Goal: Information Seeking & Learning: Learn about a topic

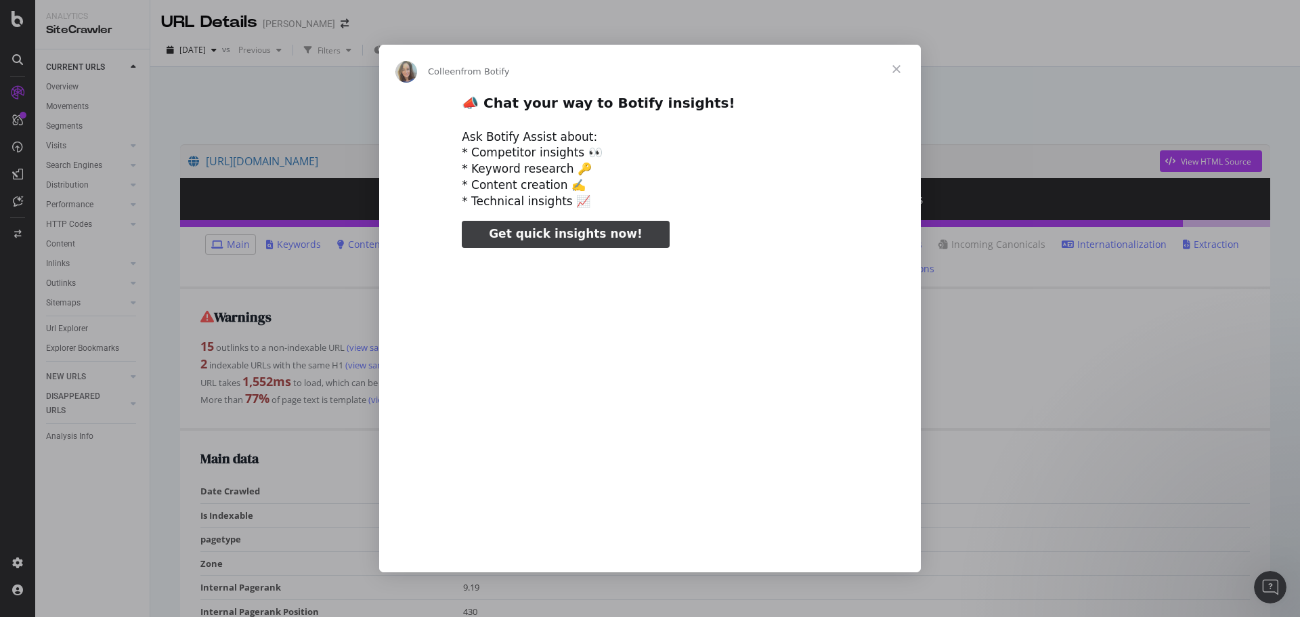
type input "689876"
click at [902, 74] on span "Close" at bounding box center [896, 69] width 49 height 49
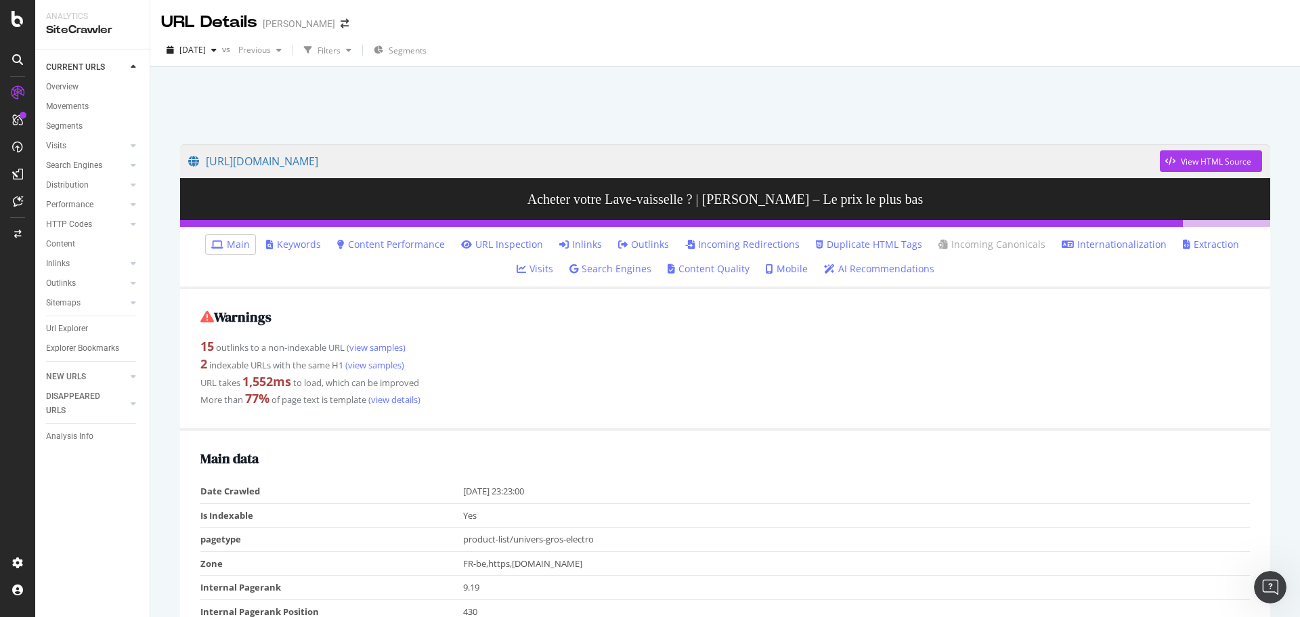
click at [224, 18] on div "URL Details" at bounding box center [209, 22] width 96 height 23
click at [81, 33] on div "SiteCrawler" at bounding box center [92, 30] width 93 height 16
click at [72, 89] on div "Overview" at bounding box center [62, 87] width 32 height 14
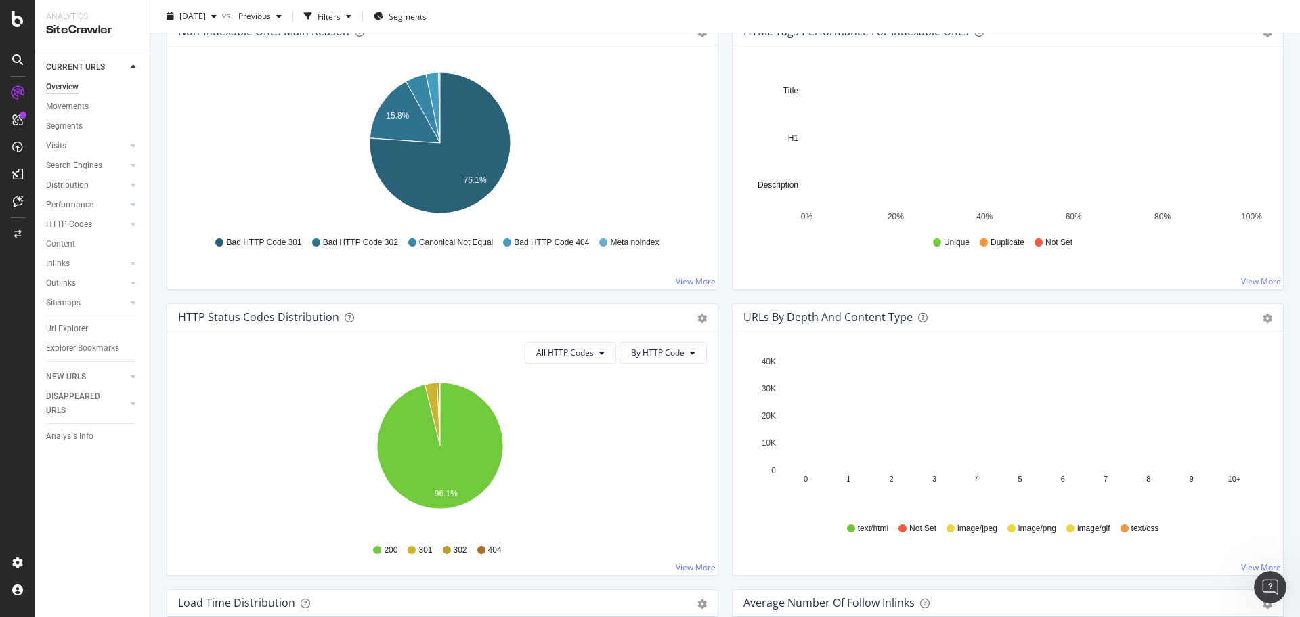
scroll to position [196, 0]
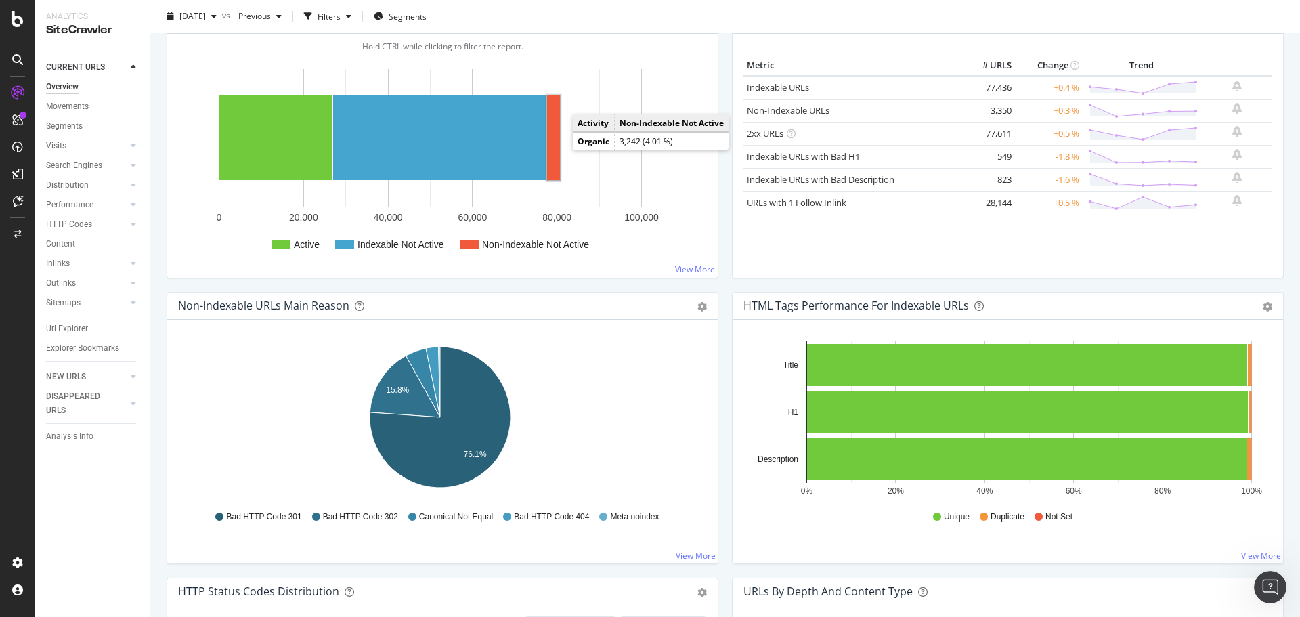
click at [555, 148] on rect "A chart." at bounding box center [553, 137] width 13 height 85
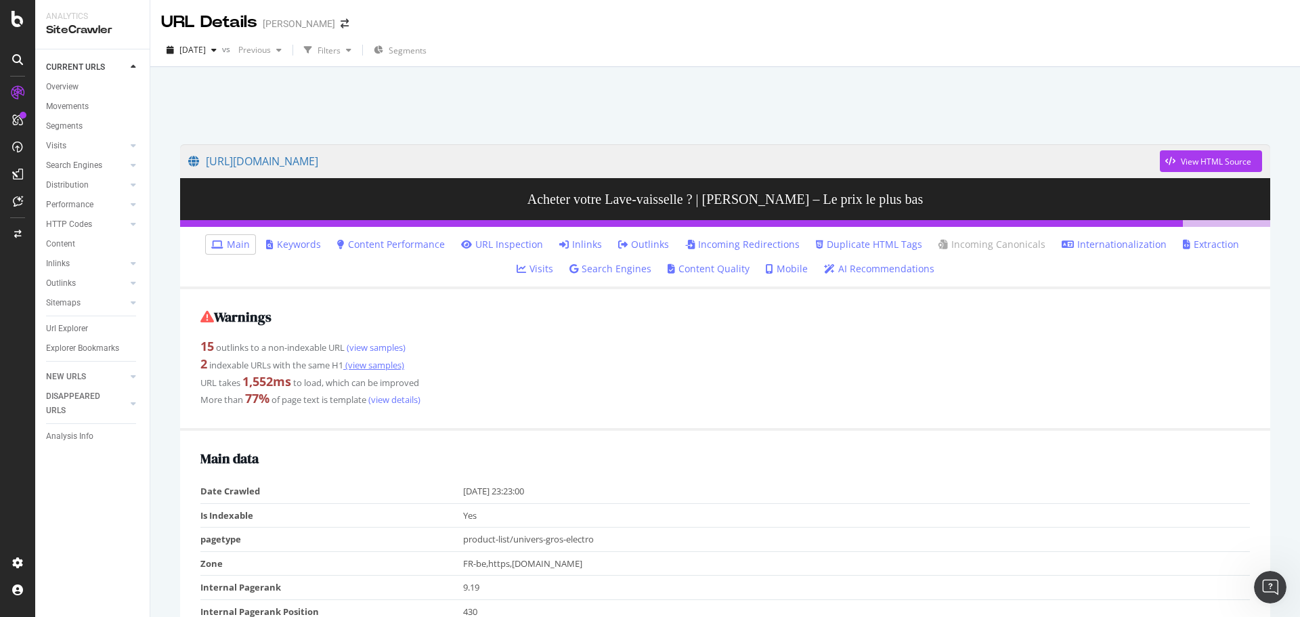
click at [366, 364] on link "(view samples)" at bounding box center [373, 365] width 61 height 12
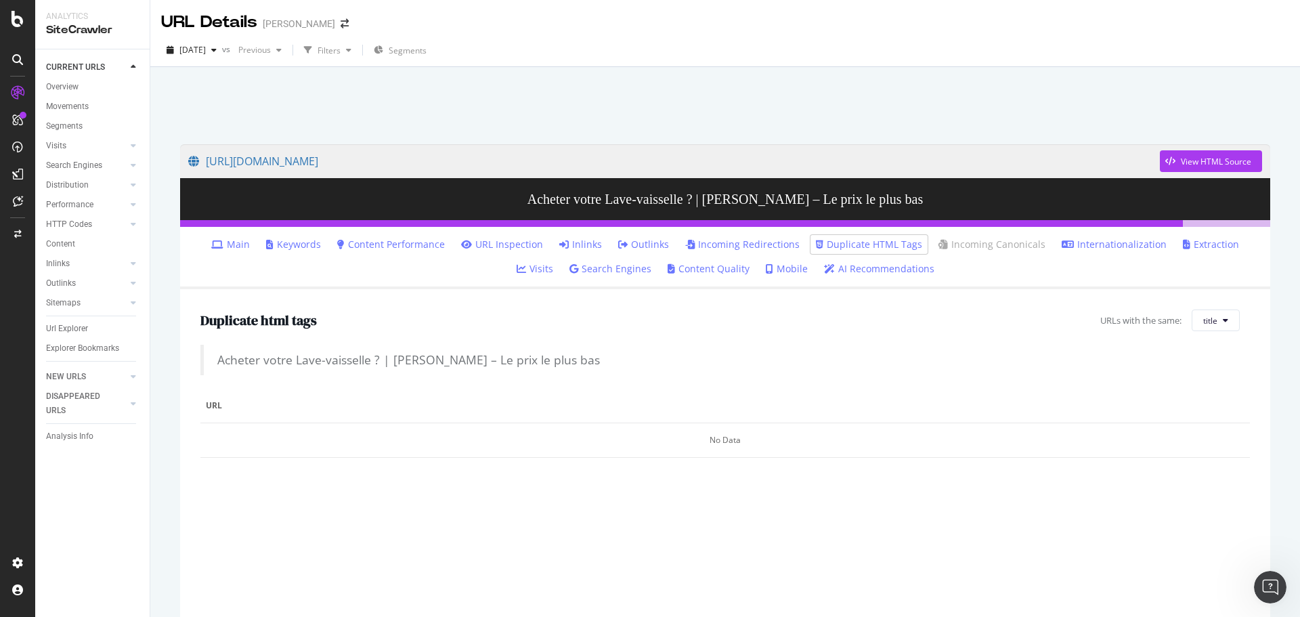
click at [70, 30] on div "SiteCrawler" at bounding box center [92, 30] width 93 height 16
click at [21, 54] on icon at bounding box center [17, 59] width 11 height 11
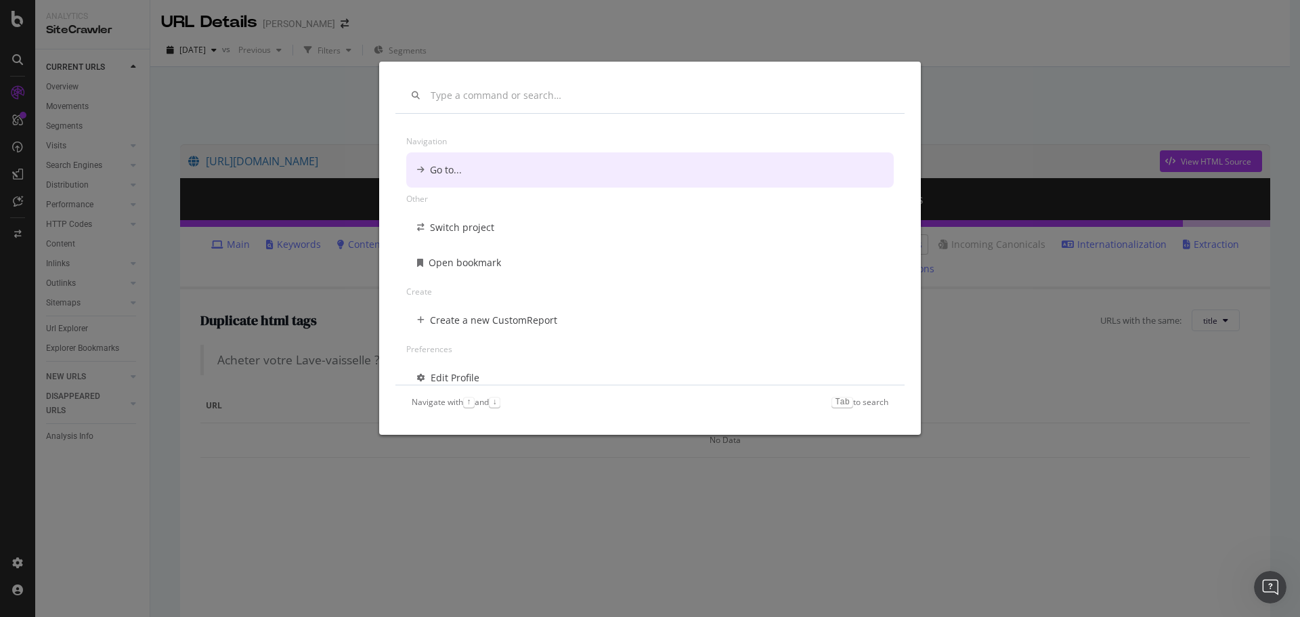
click at [836, 37] on div "Navigation Go to... Other Switch project Open bookmark Create Create a new Cust…" at bounding box center [650, 308] width 1300 height 617
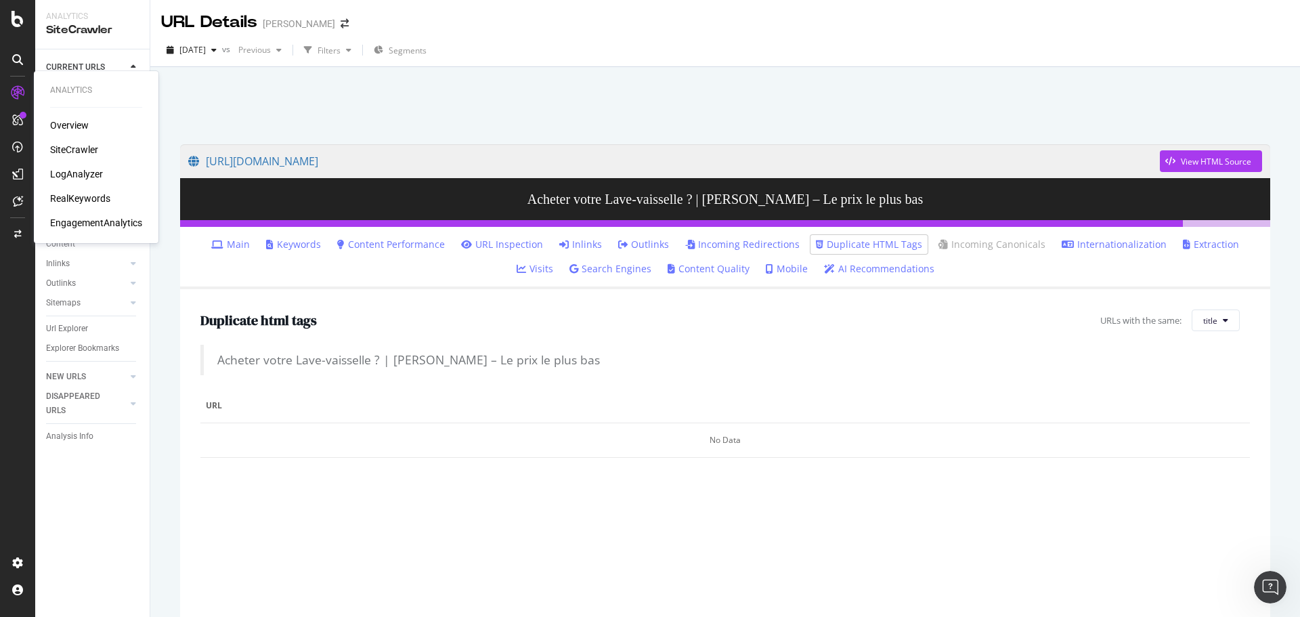
click at [13, 94] on icon at bounding box center [18, 93] width 14 height 14
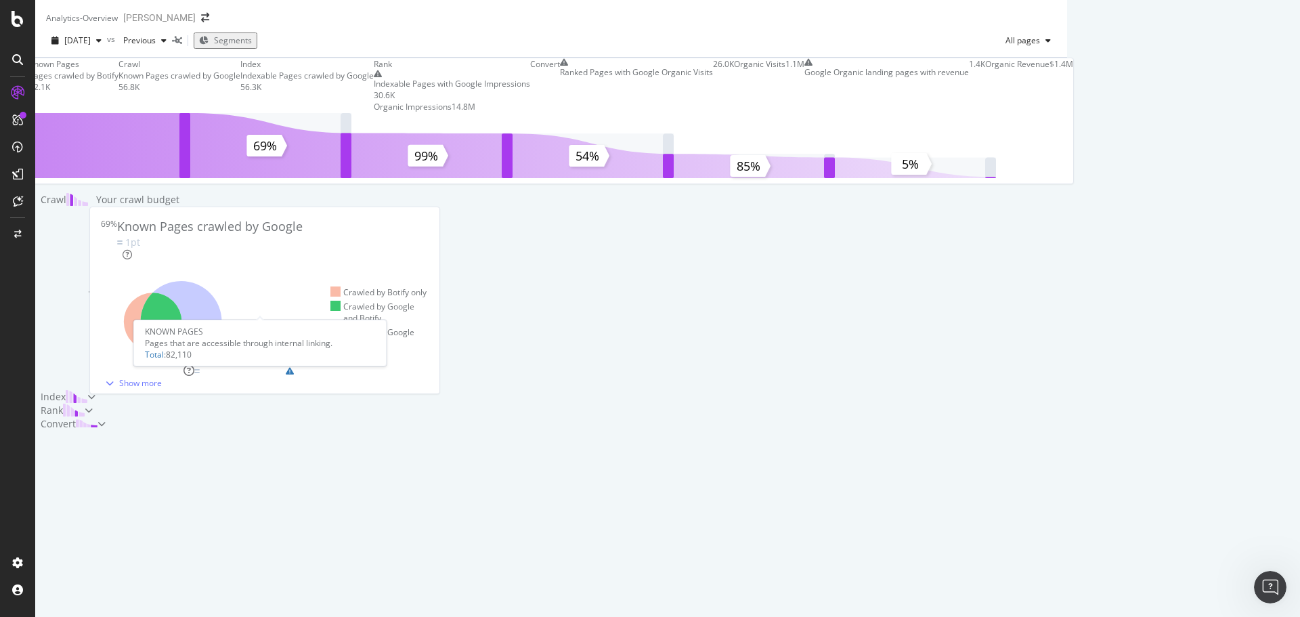
click at [118, 70] on div "Known Pages" at bounding box center [73, 64] width 89 height 12
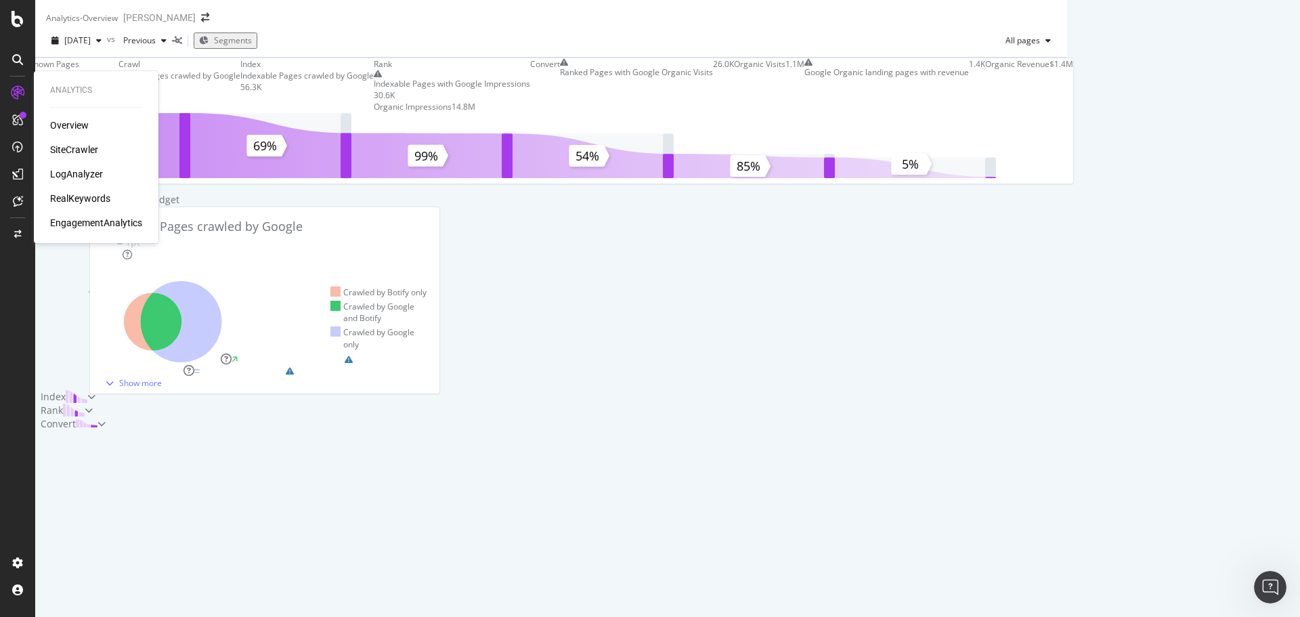
click at [78, 168] on div "LogAnalyzer" at bounding box center [76, 174] width 53 height 14
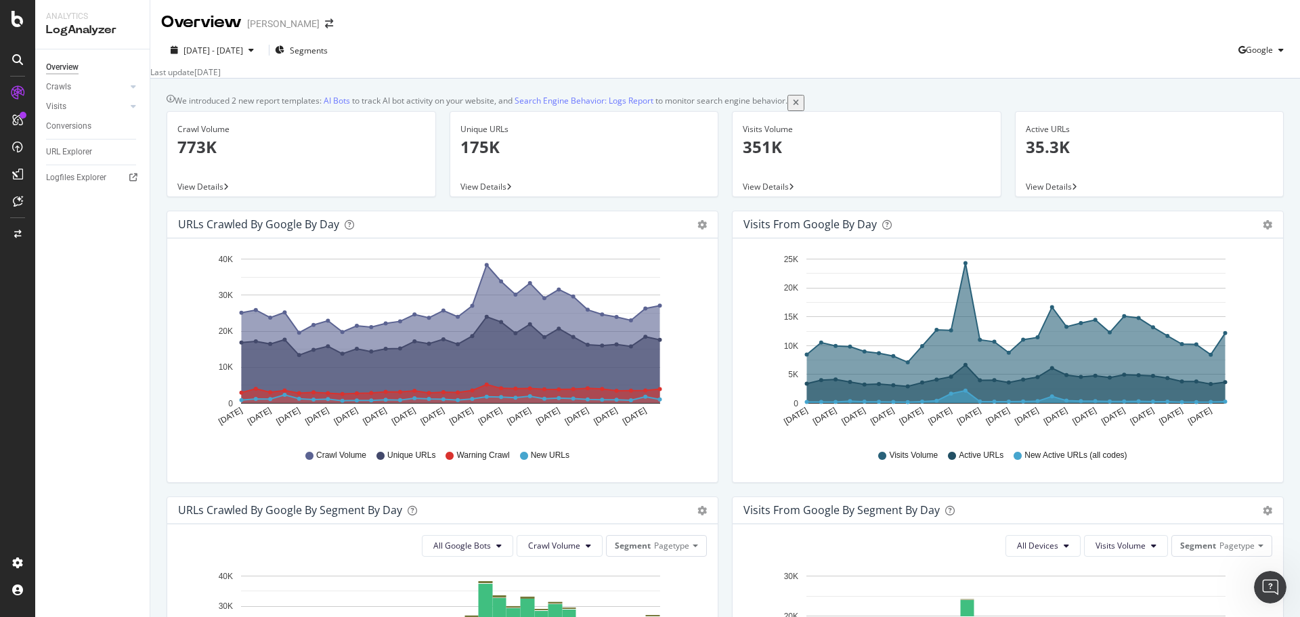
click at [466, 461] on span "Warning Crawl" at bounding box center [482, 456] width 53 height 12
click at [132, 85] on icon at bounding box center [133, 87] width 5 height 8
click at [12, 87] on icon at bounding box center [18, 93] width 14 height 14
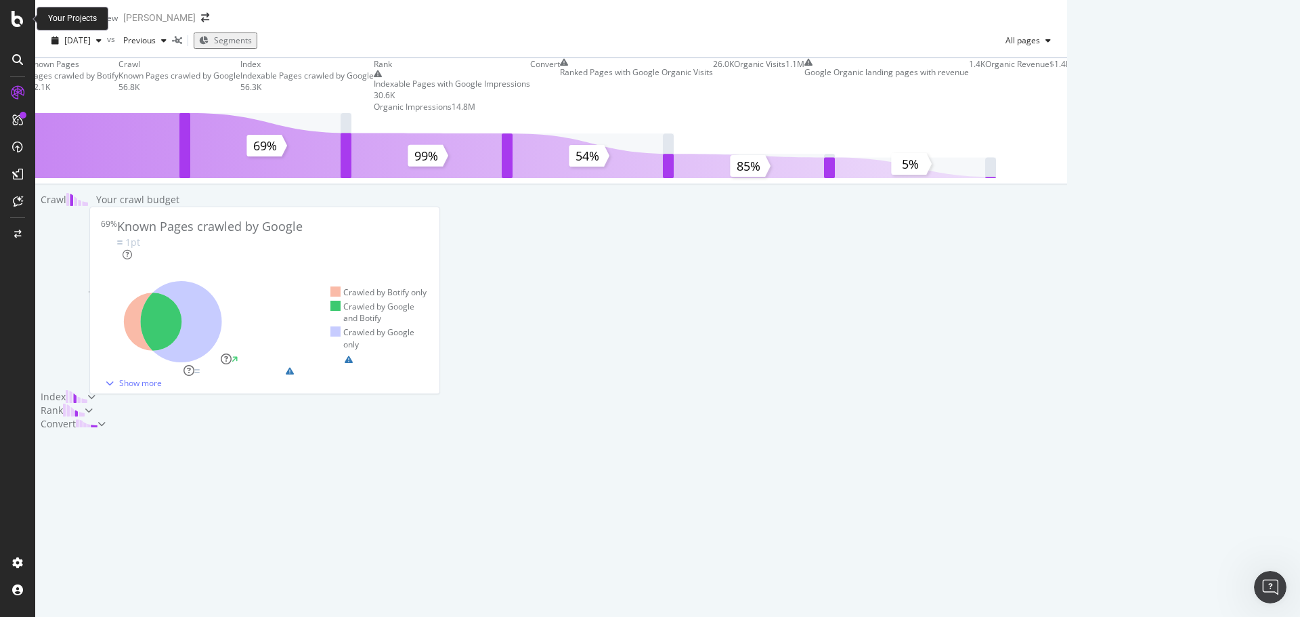
click at [15, 22] on icon at bounding box center [18, 19] width 12 height 16
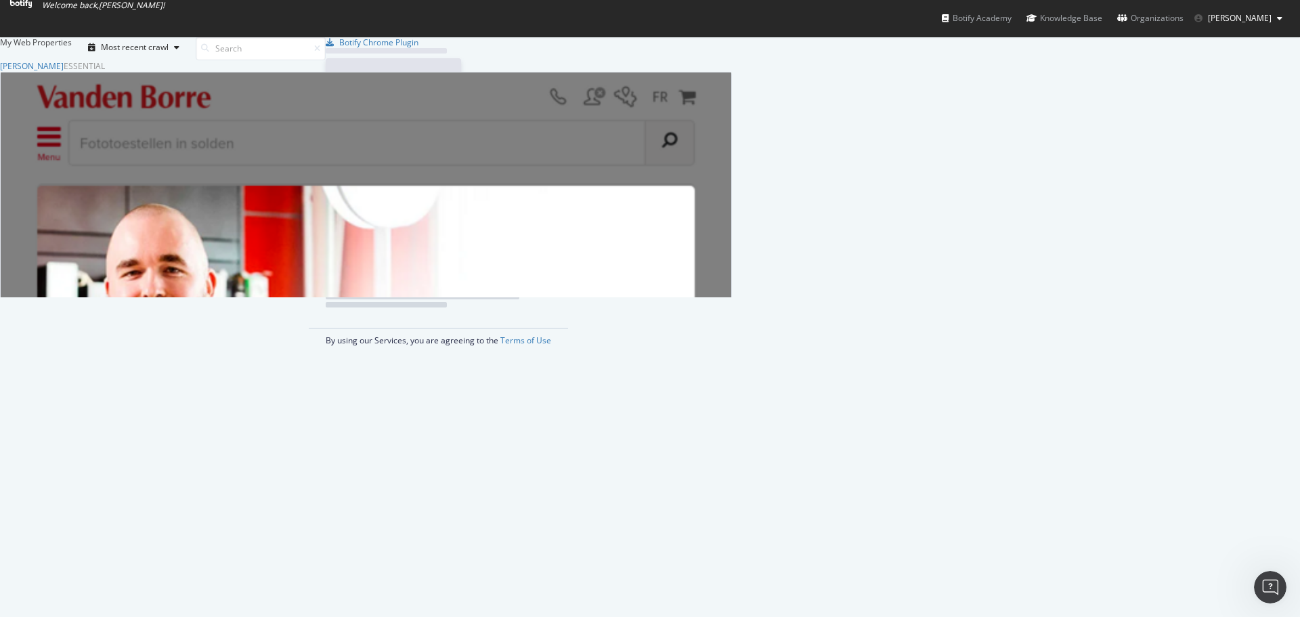
scroll to position [607, 1280]
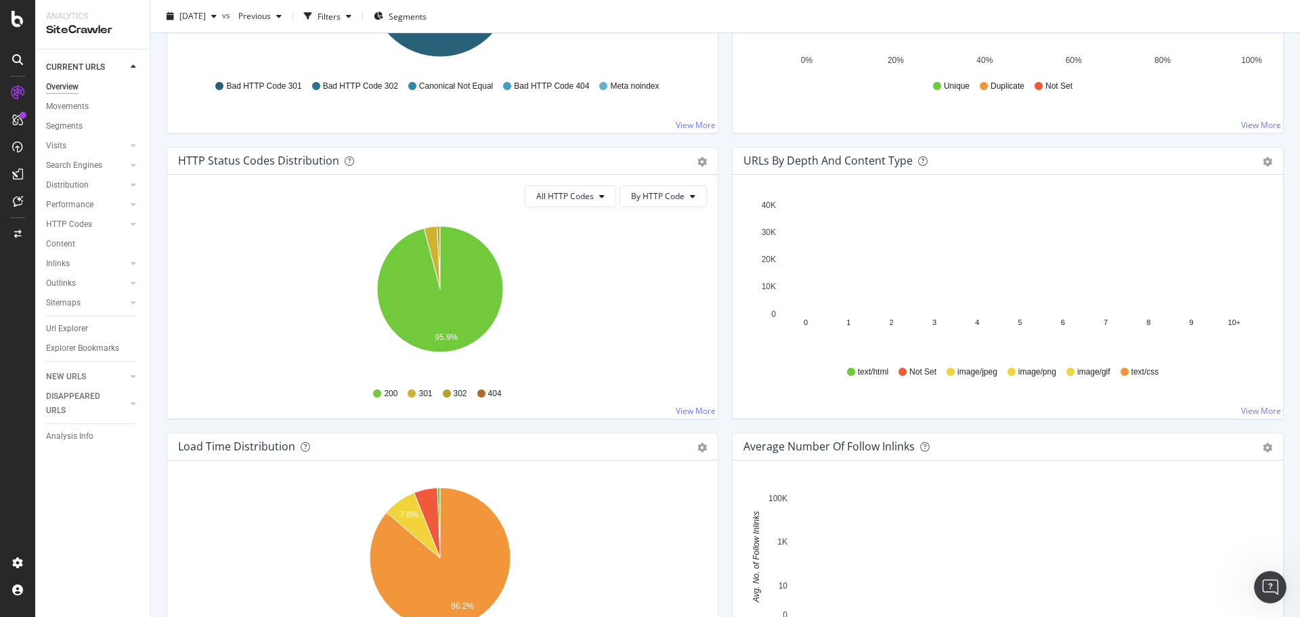
scroll to position [609, 0]
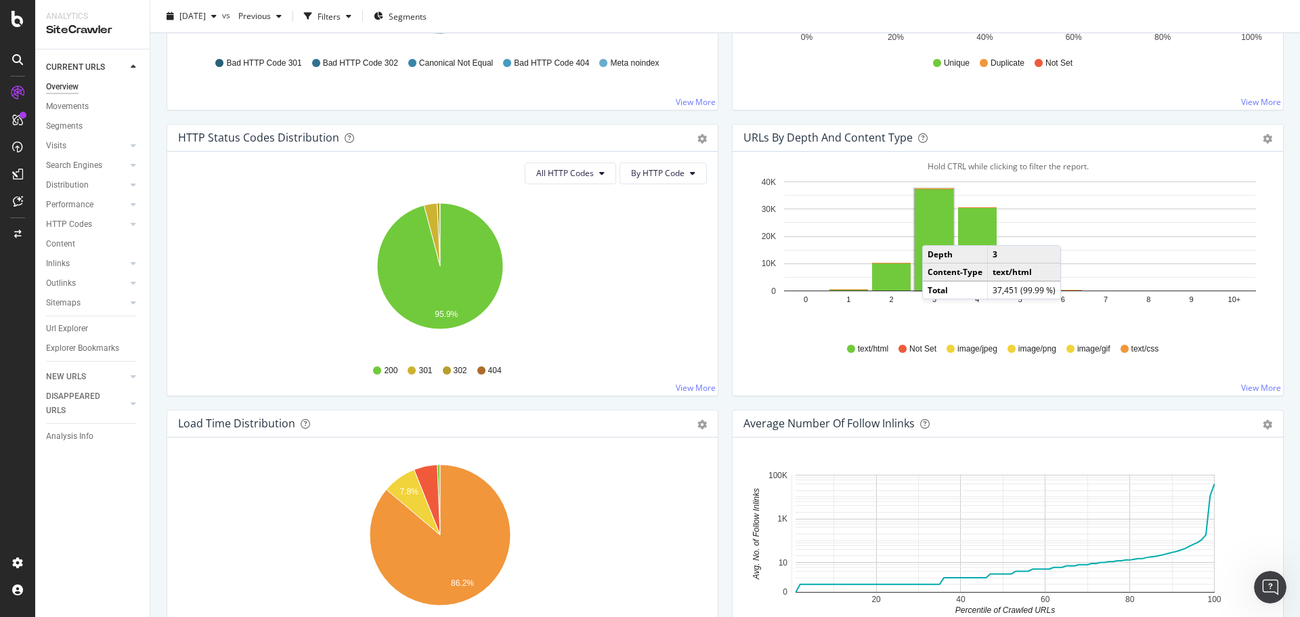
click at [930, 232] on rect "A chart." at bounding box center [934, 240] width 39 height 102
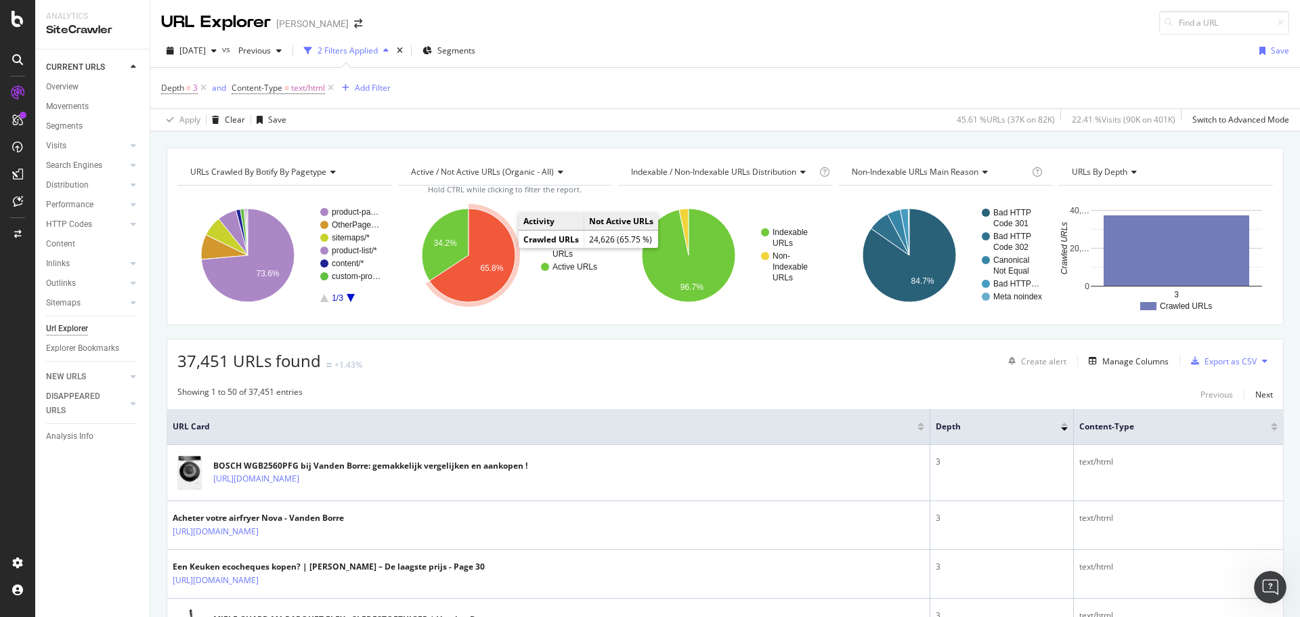
click at [492, 248] on icon "A chart." at bounding box center [472, 255] width 86 height 93
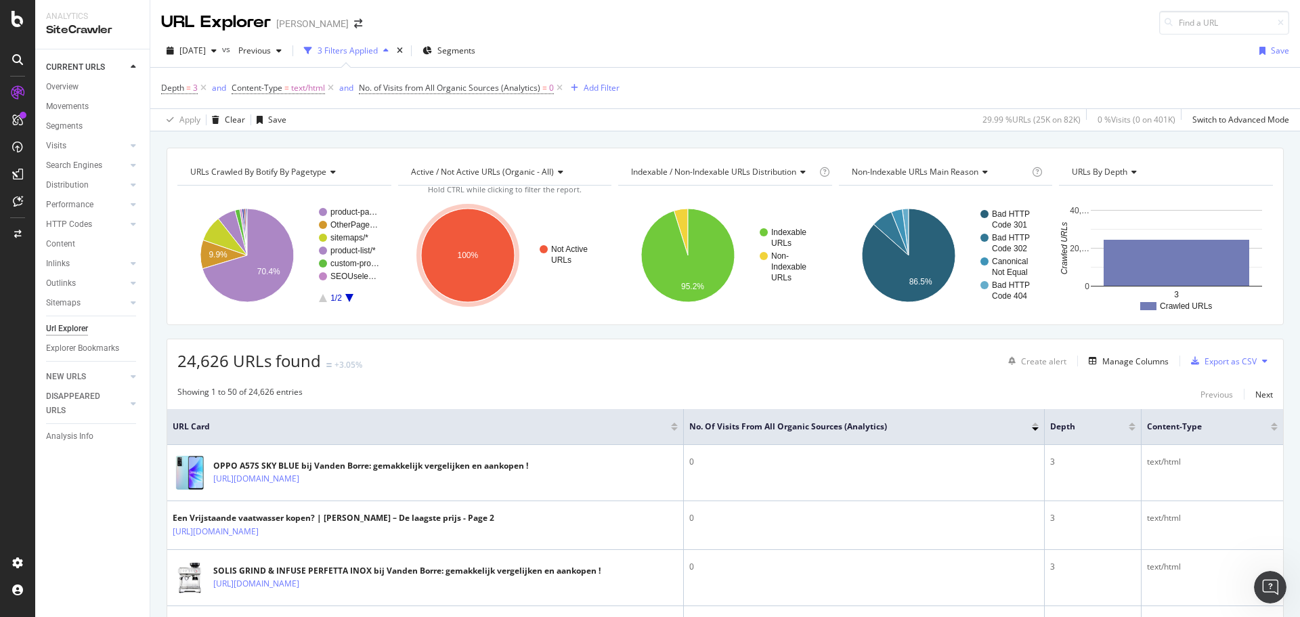
scroll to position [203, 0]
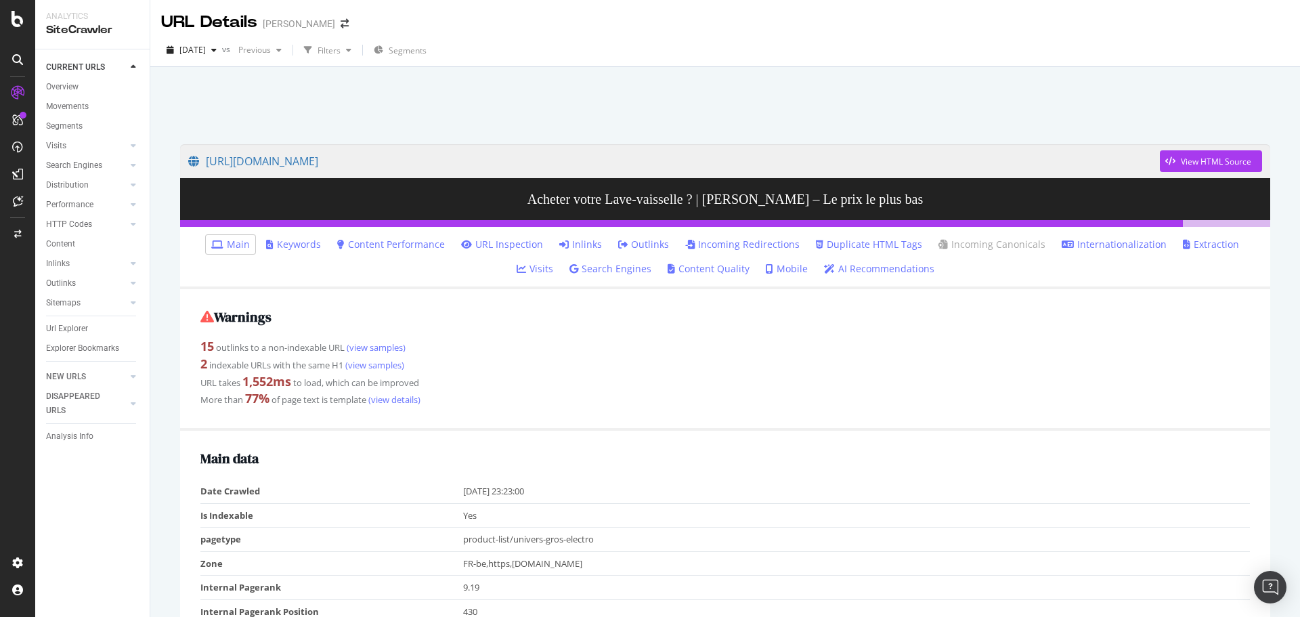
click at [204, 365] on strong "2" at bounding box center [203, 363] width 7 height 16
click at [393, 362] on link "(view samples)" at bounding box center [373, 365] width 61 height 12
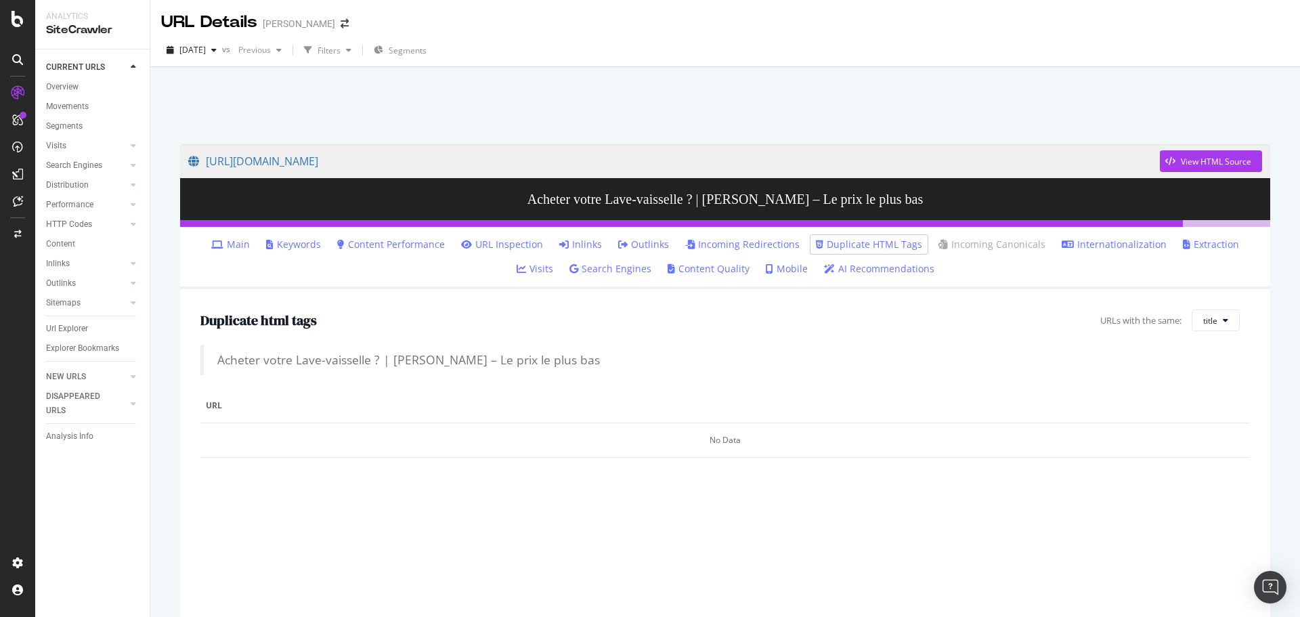
click at [816, 241] on link "Duplicate HTML Tags" at bounding box center [869, 245] width 106 height 14
click at [72, 3] on div "Analytics SiteCrawler" at bounding box center [92, 24] width 114 height 49
click at [20, 23] on icon at bounding box center [18, 19] width 12 height 16
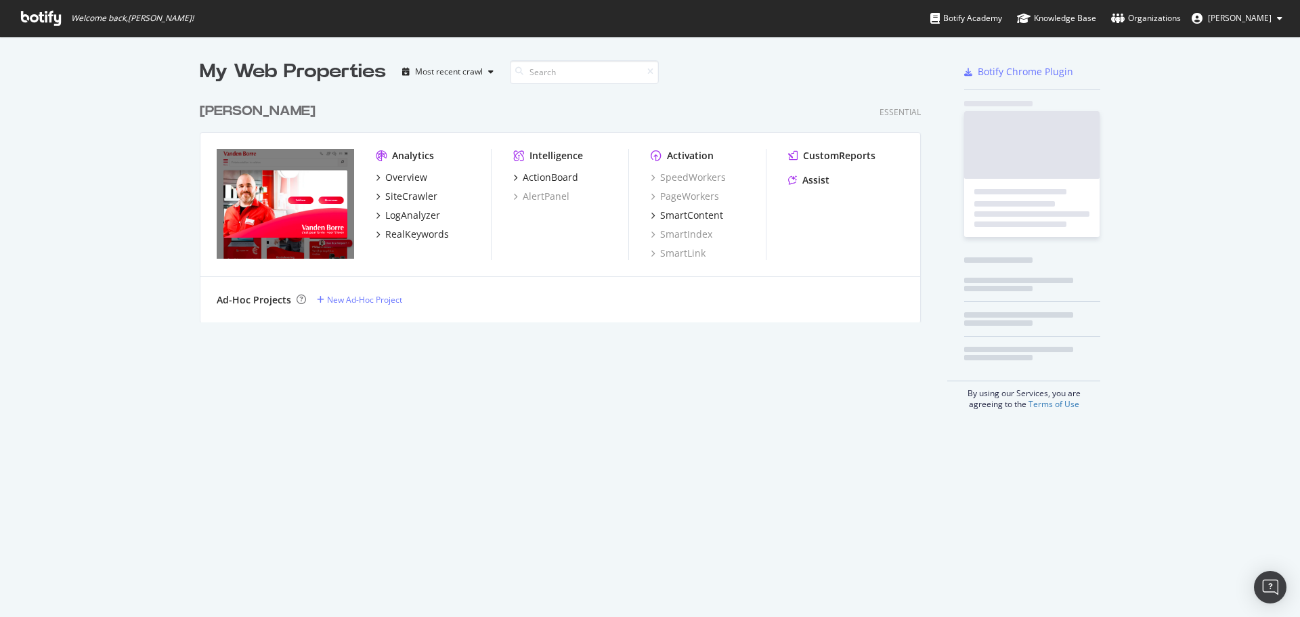
scroll to position [607, 1280]
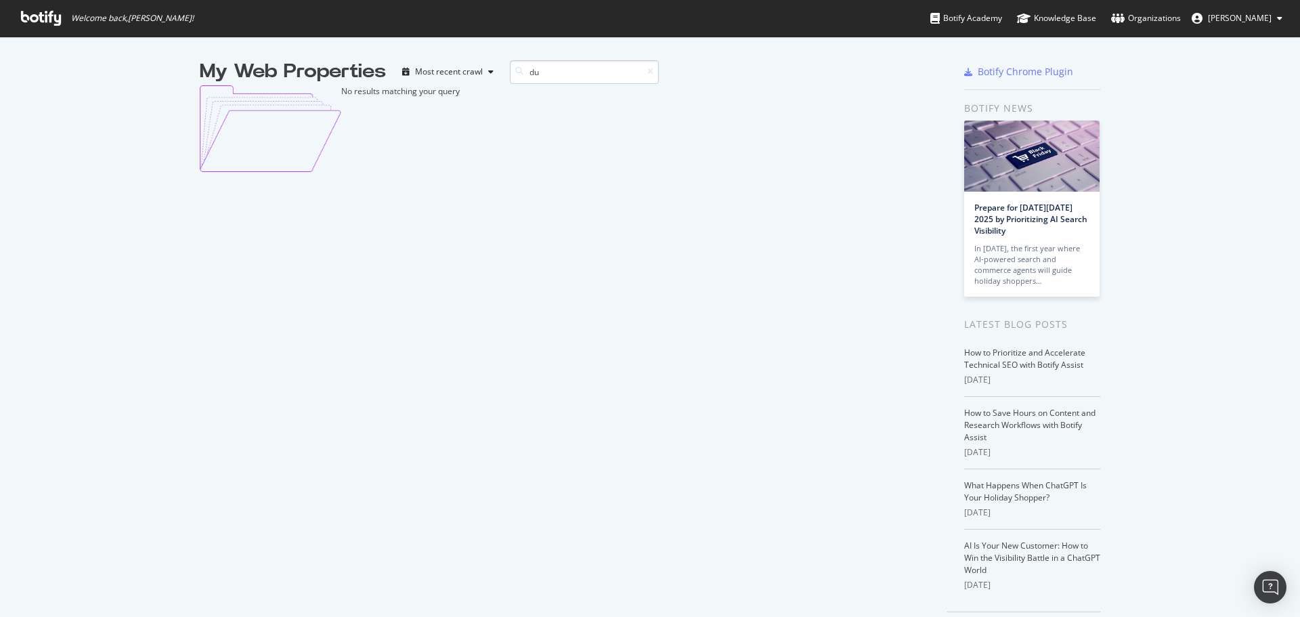
type input "d"
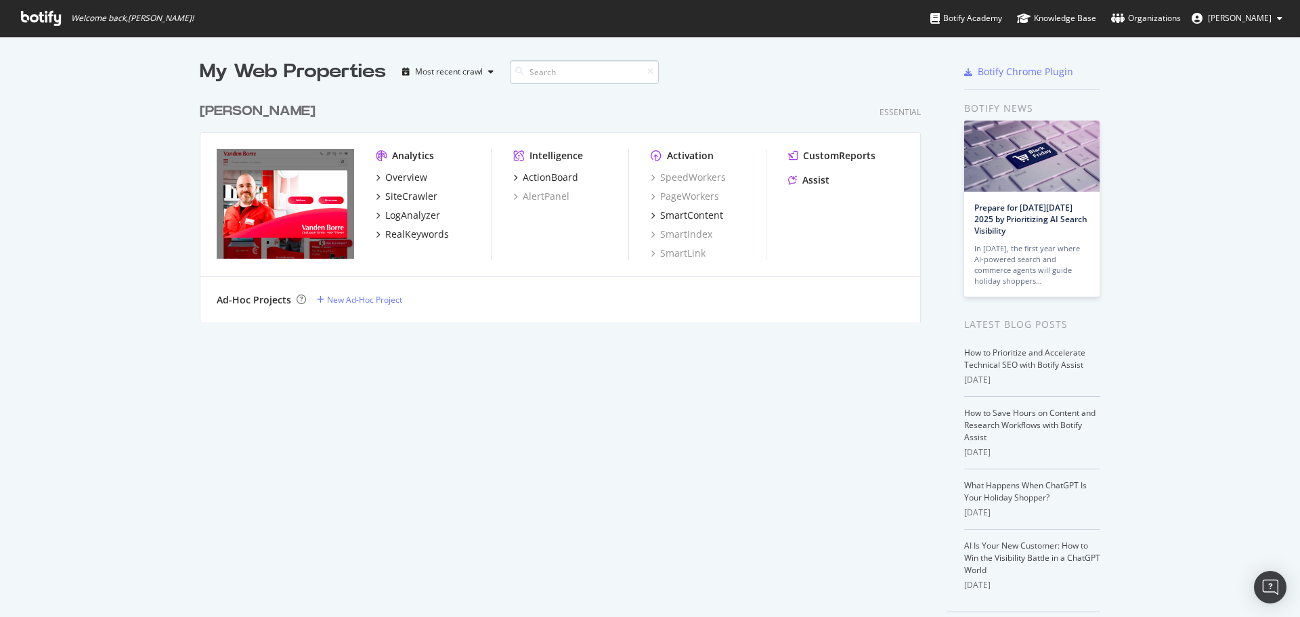
scroll to position [227, 722]
click at [402, 181] on div "Overview" at bounding box center [406, 178] width 42 height 14
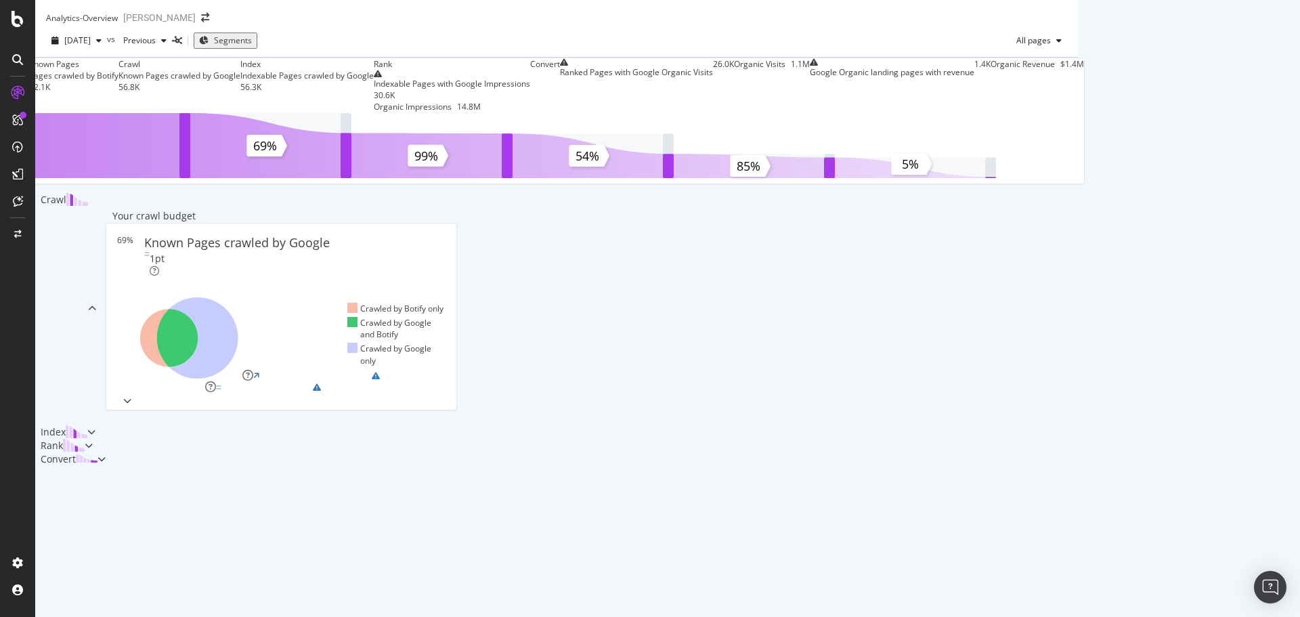
scroll to position [435, 0]
click at [137, 397] on div "button" at bounding box center [127, 401] width 19 height 8
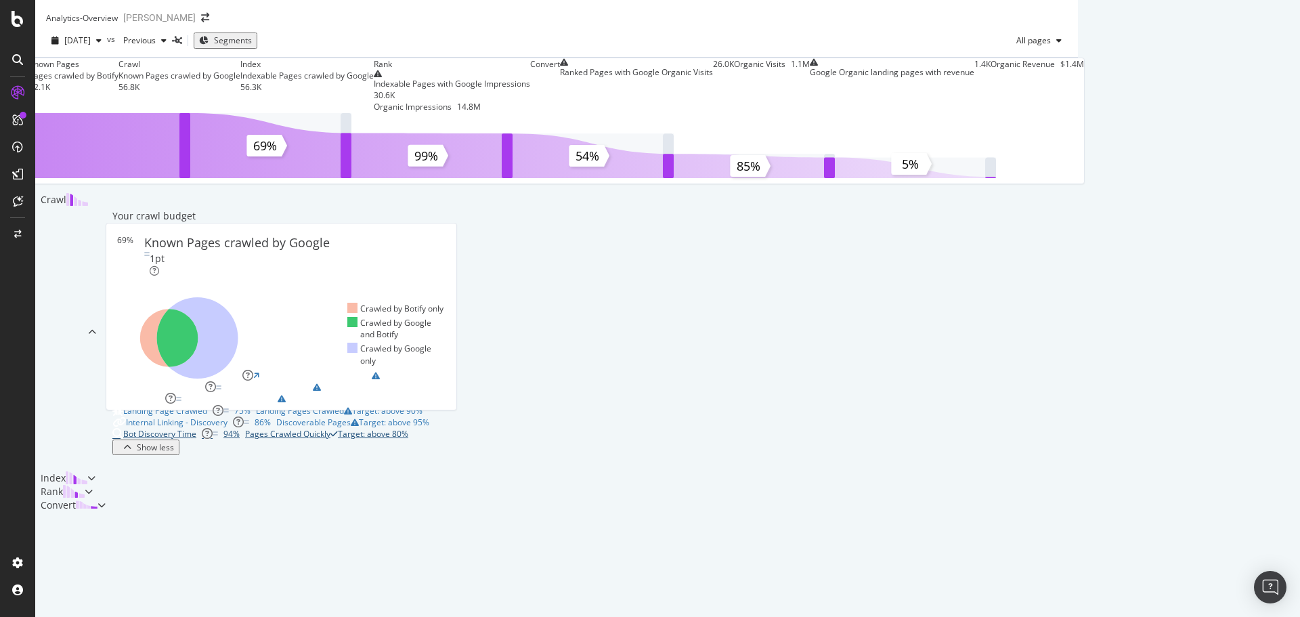
scroll to position [389, 0]
click at [237, 370] on div "HTML Download Performance" at bounding box center [180, 376] width 114 height 12
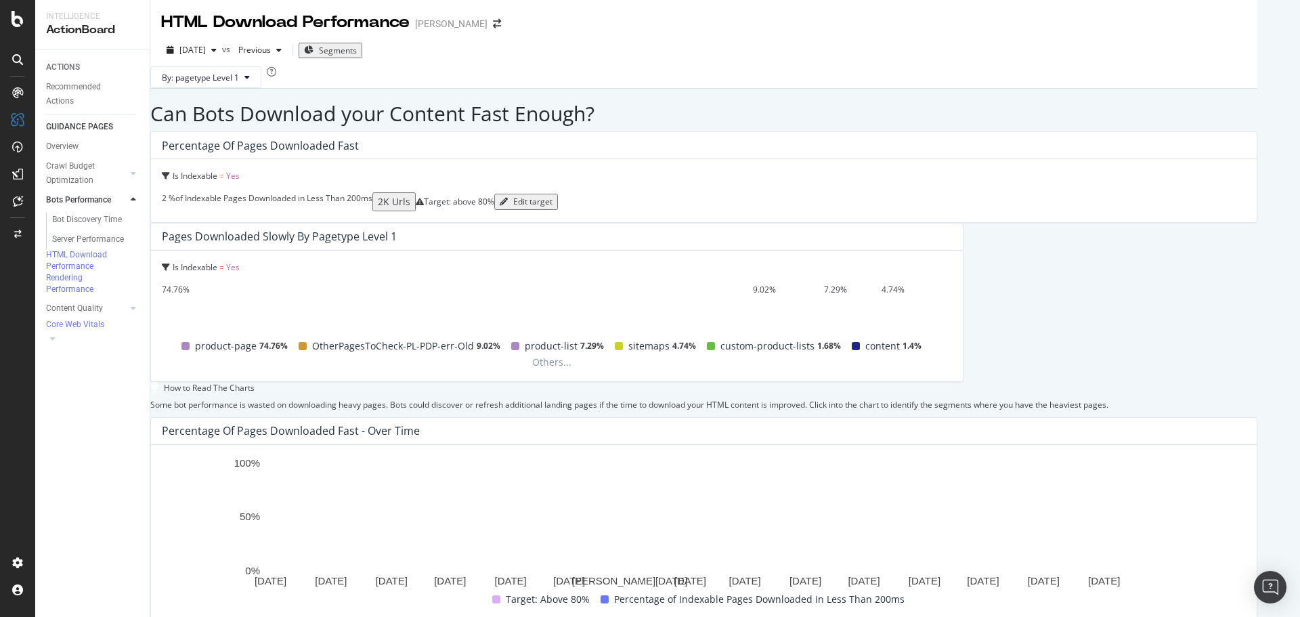
scroll to position [337, 0]
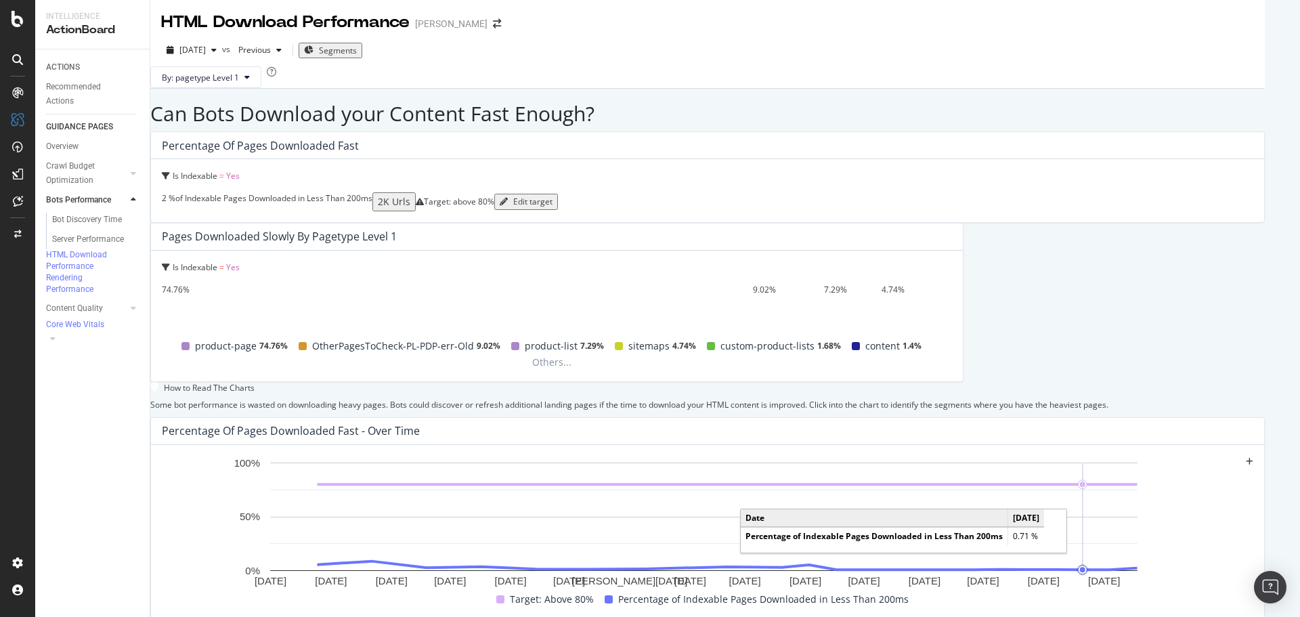
click at [1083, 462] on icon "A chart." at bounding box center [1083, 516] width 0 height 108
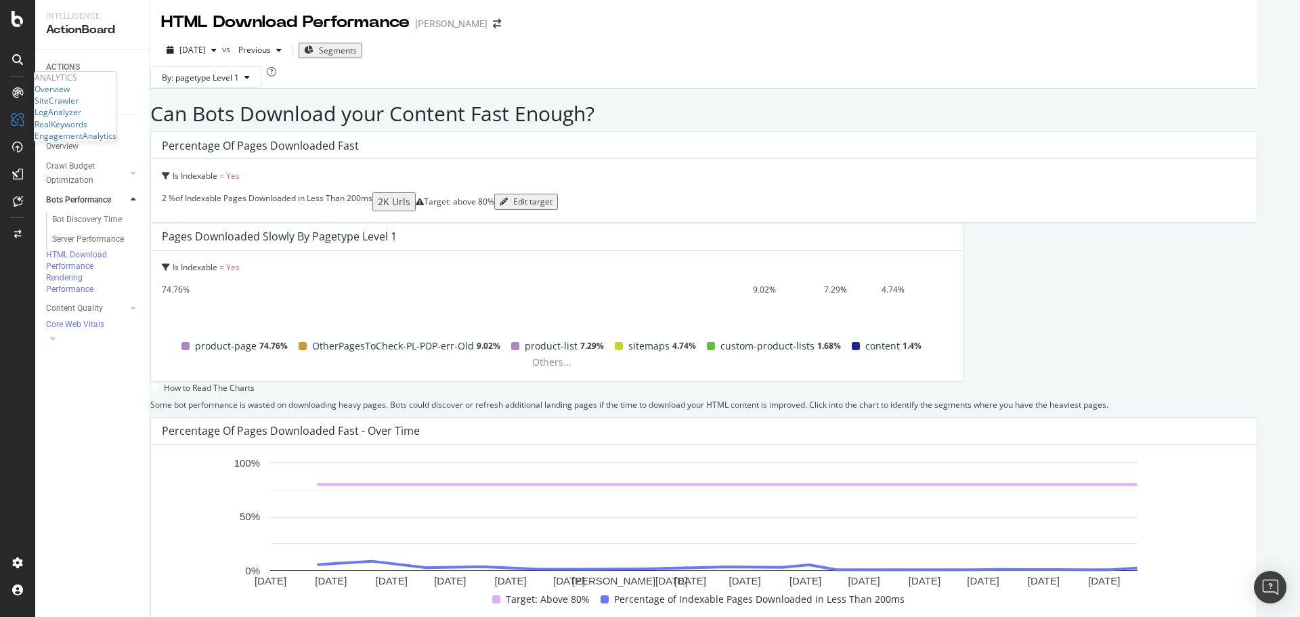
click at [12, 89] on icon at bounding box center [17, 92] width 11 height 11
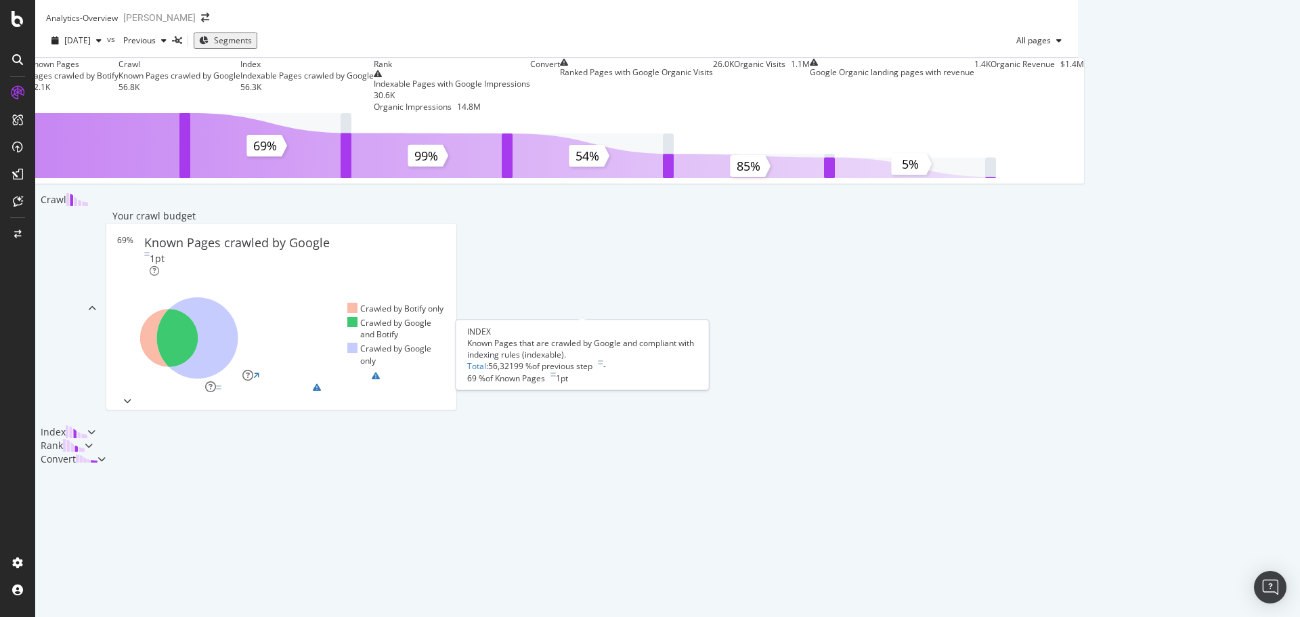
click at [374, 70] on div "Index" at bounding box center [306, 64] width 133 height 12
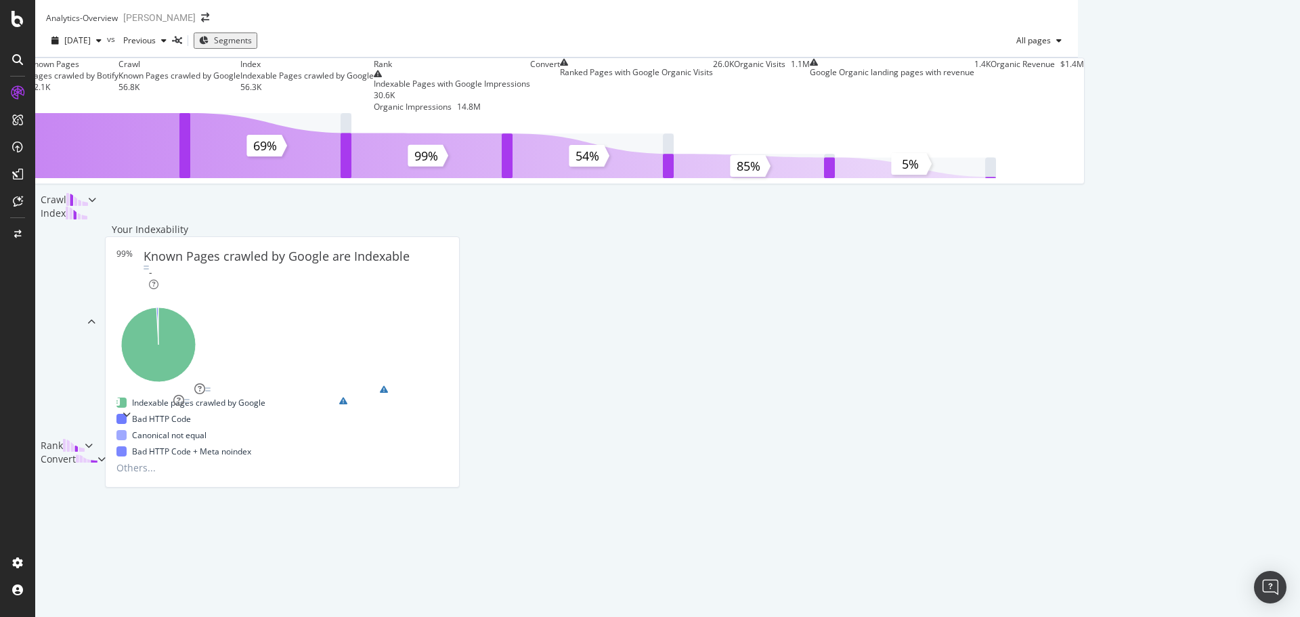
scroll to position [435, 0]
click at [380, 383] on div "Landing Pages with Duplicate Content" at bounding box center [309, 389] width 142 height 12
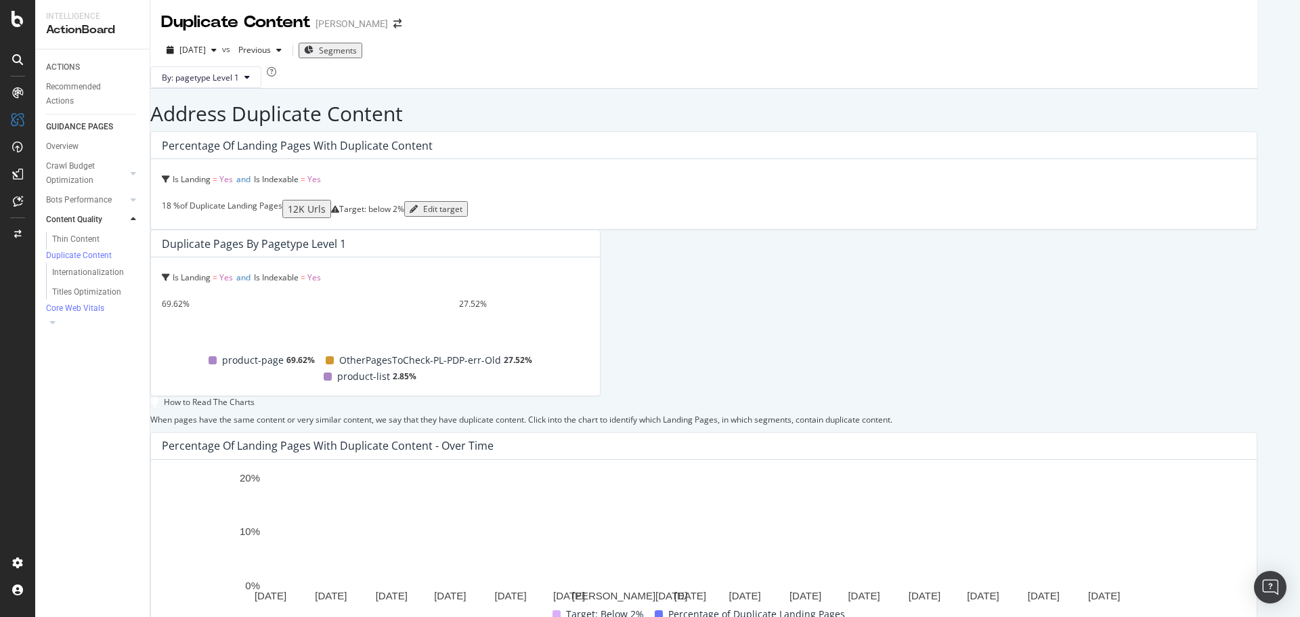
scroll to position [378, 0]
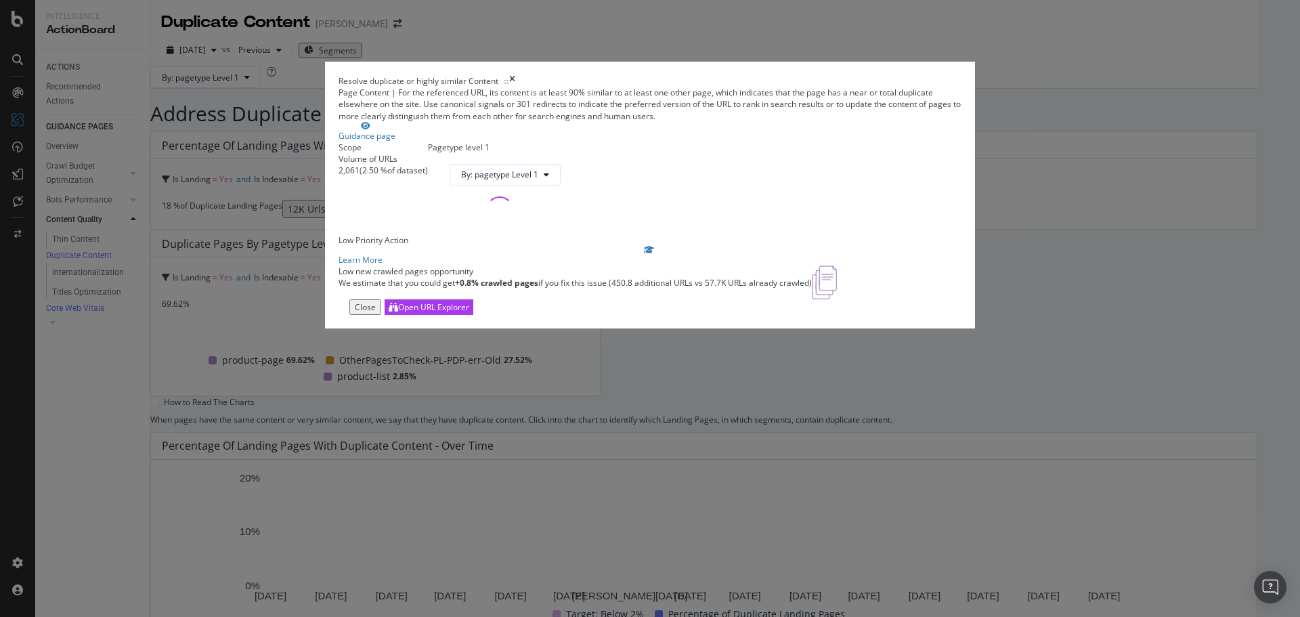
scroll to position [378, 0]
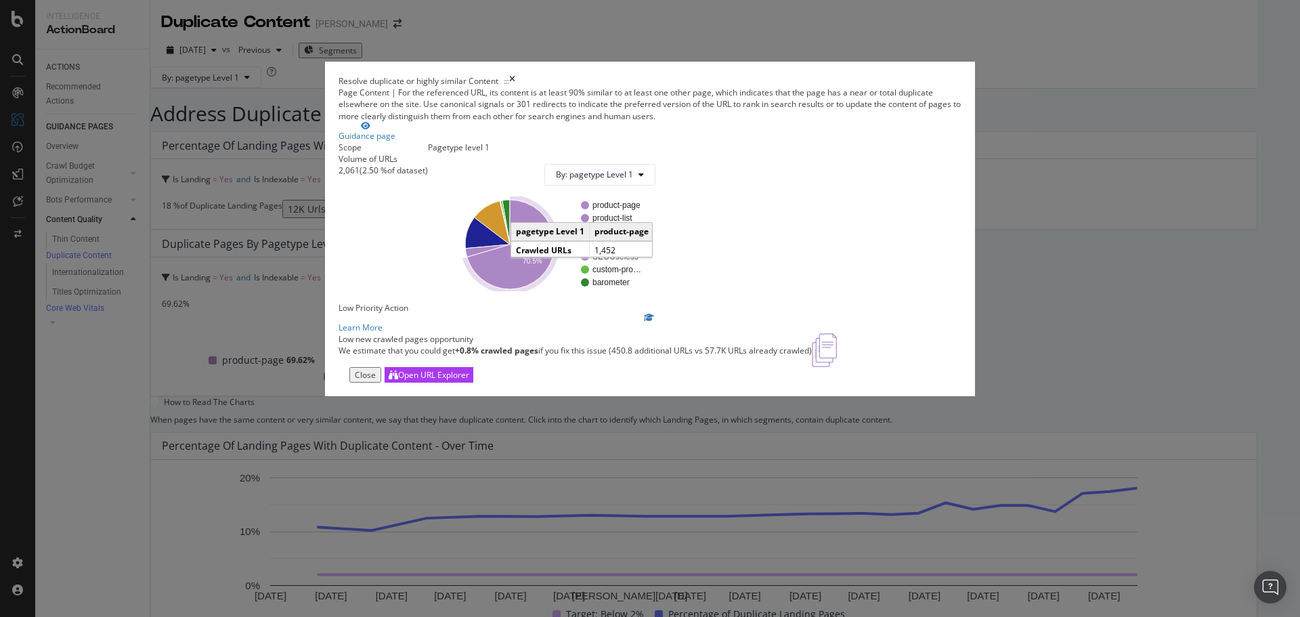
click at [555, 289] on icon "A chart." at bounding box center [510, 244] width 87 height 89
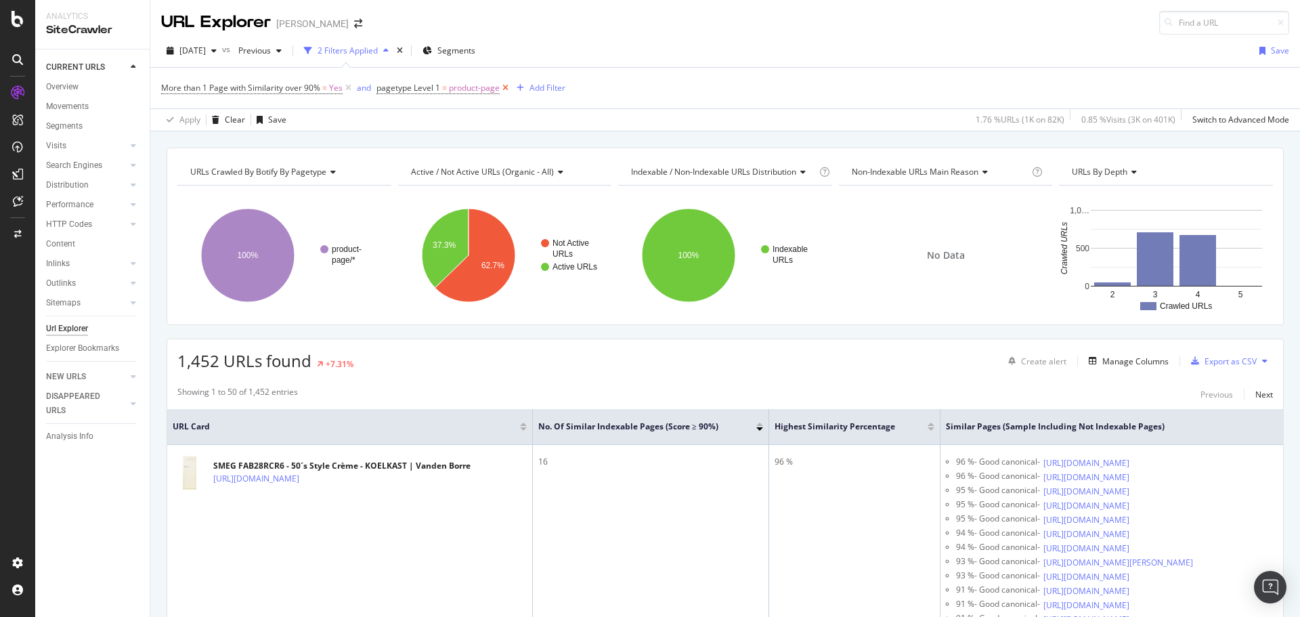
click at [505, 88] on icon at bounding box center [506, 88] width 12 height 14
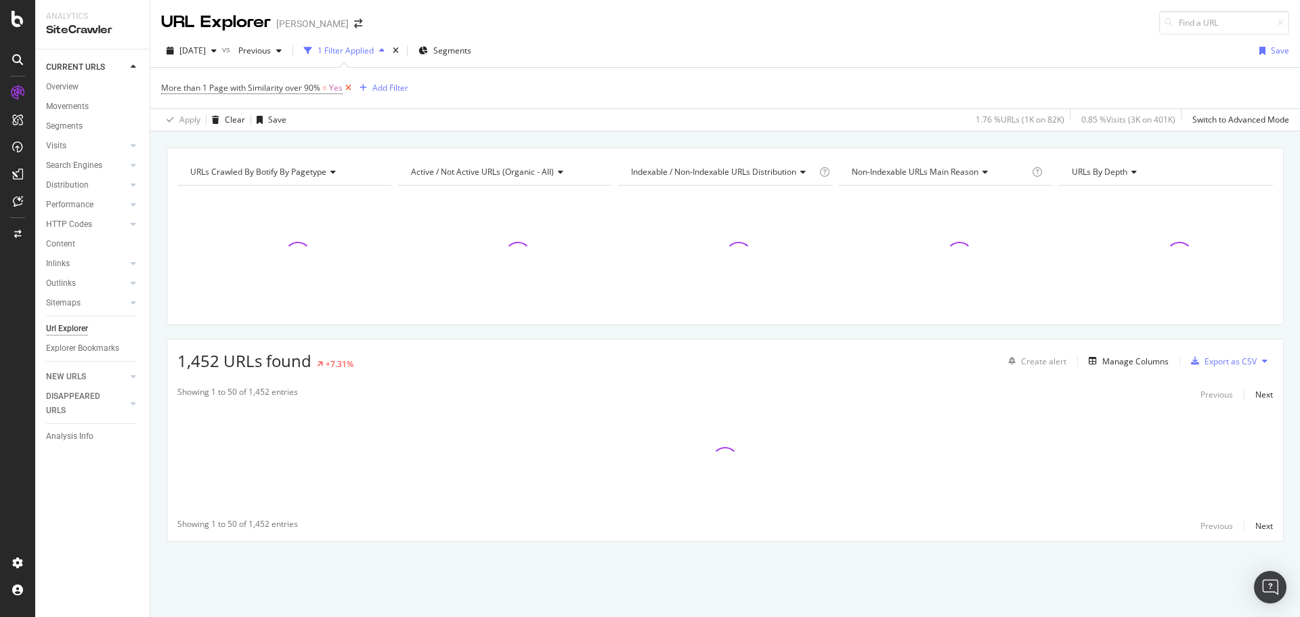
click at [347, 88] on icon at bounding box center [349, 88] width 12 height 14
click at [197, 87] on div "Add Filter" at bounding box center [197, 87] width 36 height 12
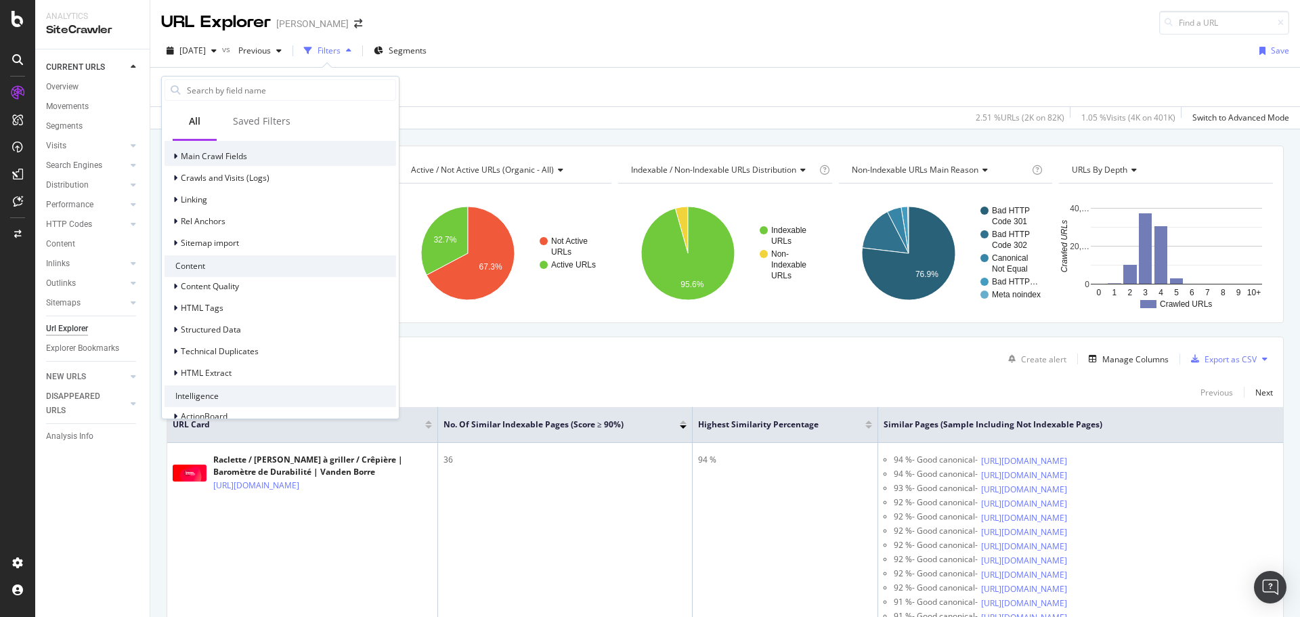
scroll to position [458, 0]
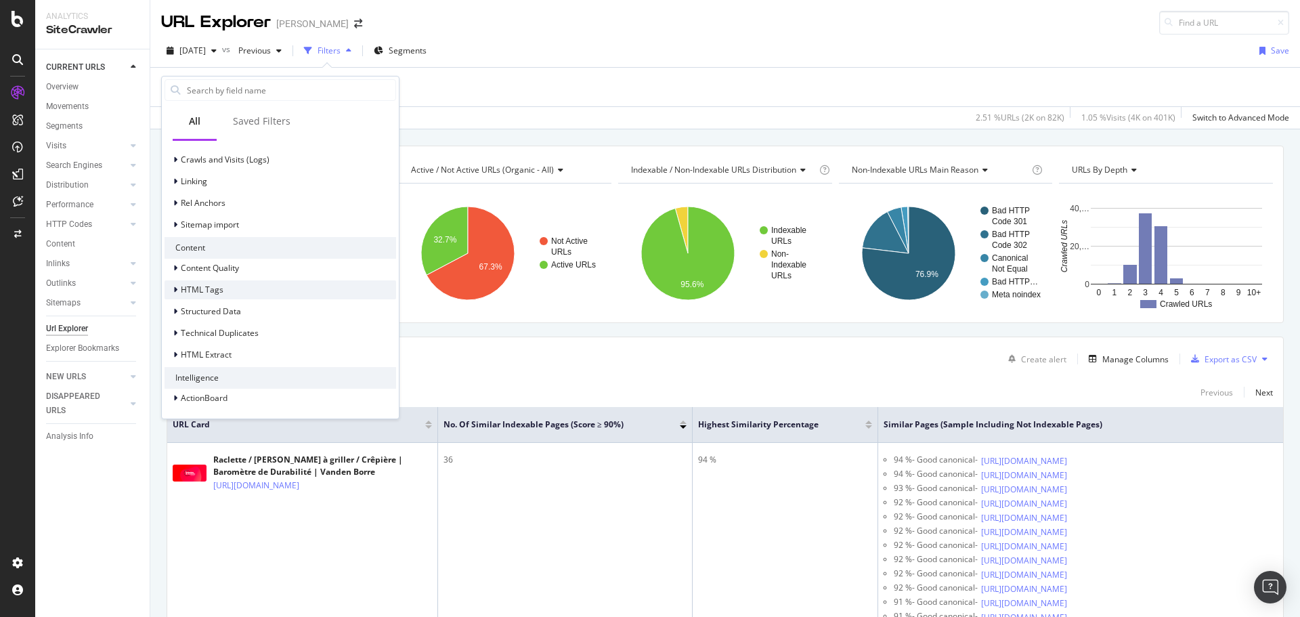
click at [175, 288] on icon at bounding box center [175, 290] width 4 height 8
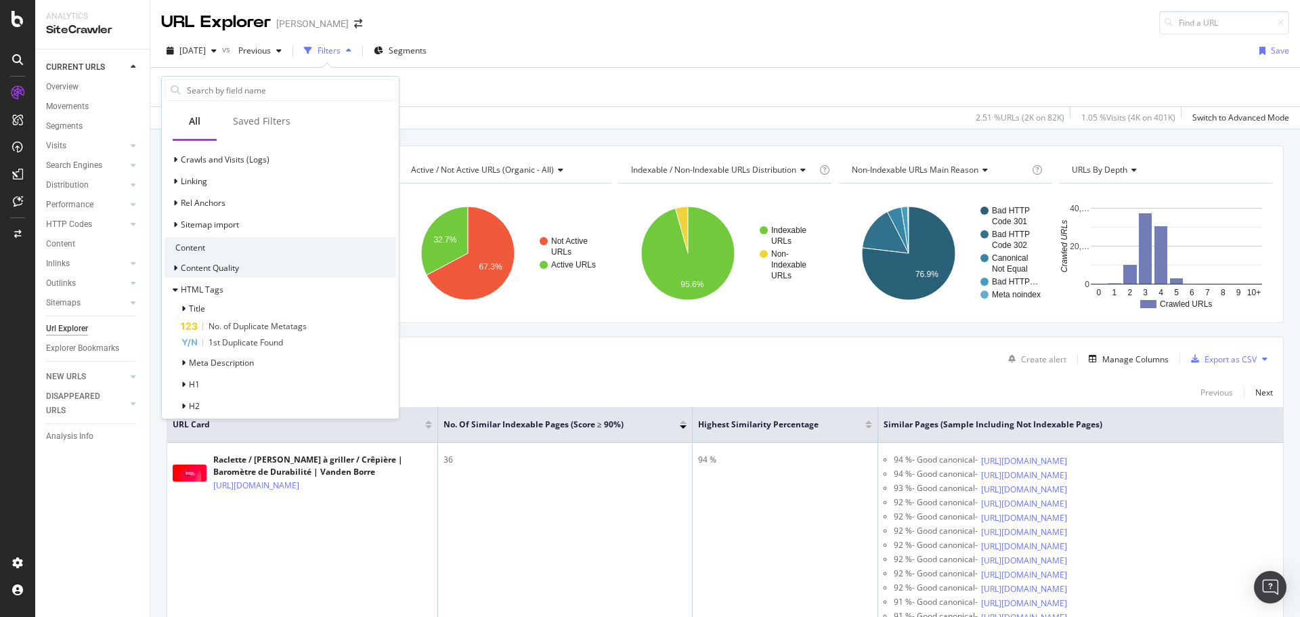
scroll to position [526, 0]
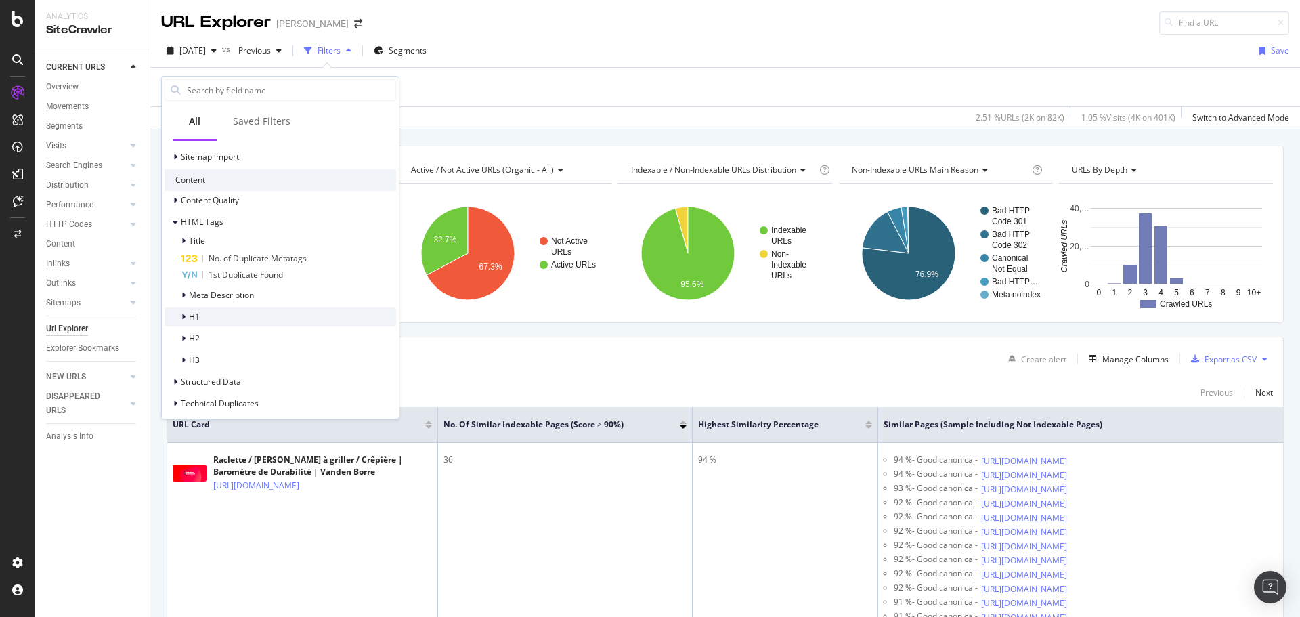
click at [183, 319] on icon at bounding box center [183, 317] width 4 height 8
click at [199, 319] on span "H1" at bounding box center [194, 317] width 11 height 12
click at [192, 316] on span "H1" at bounding box center [194, 317] width 11 height 12
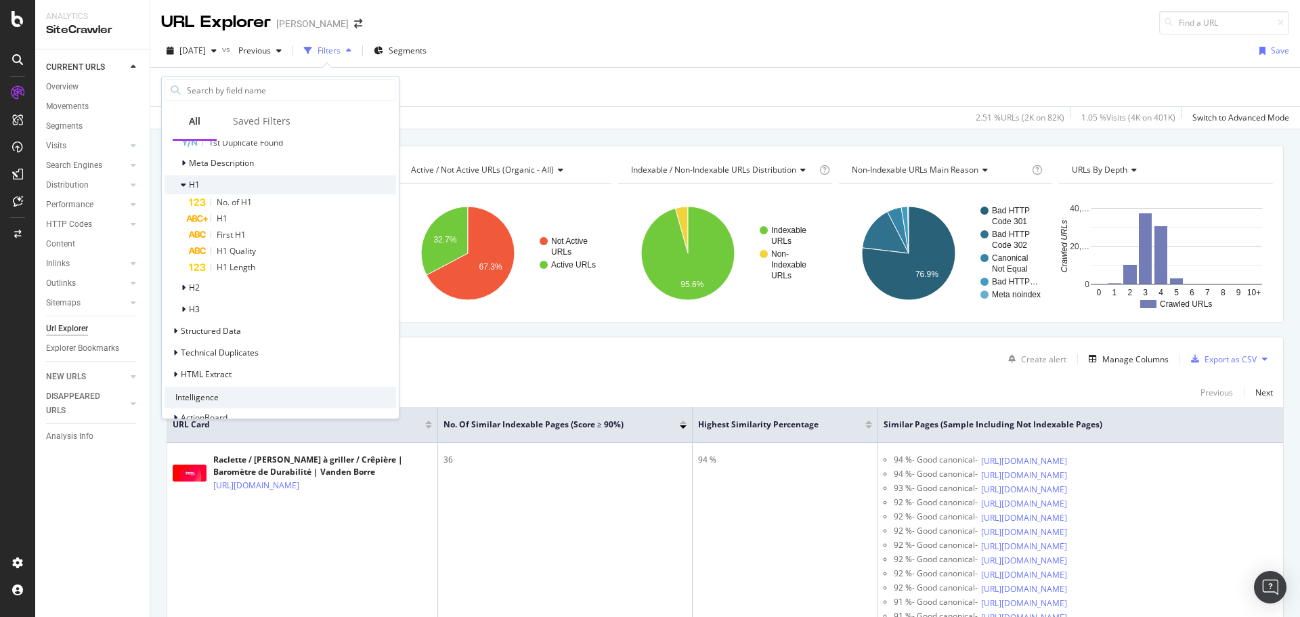
scroll to position [661, 0]
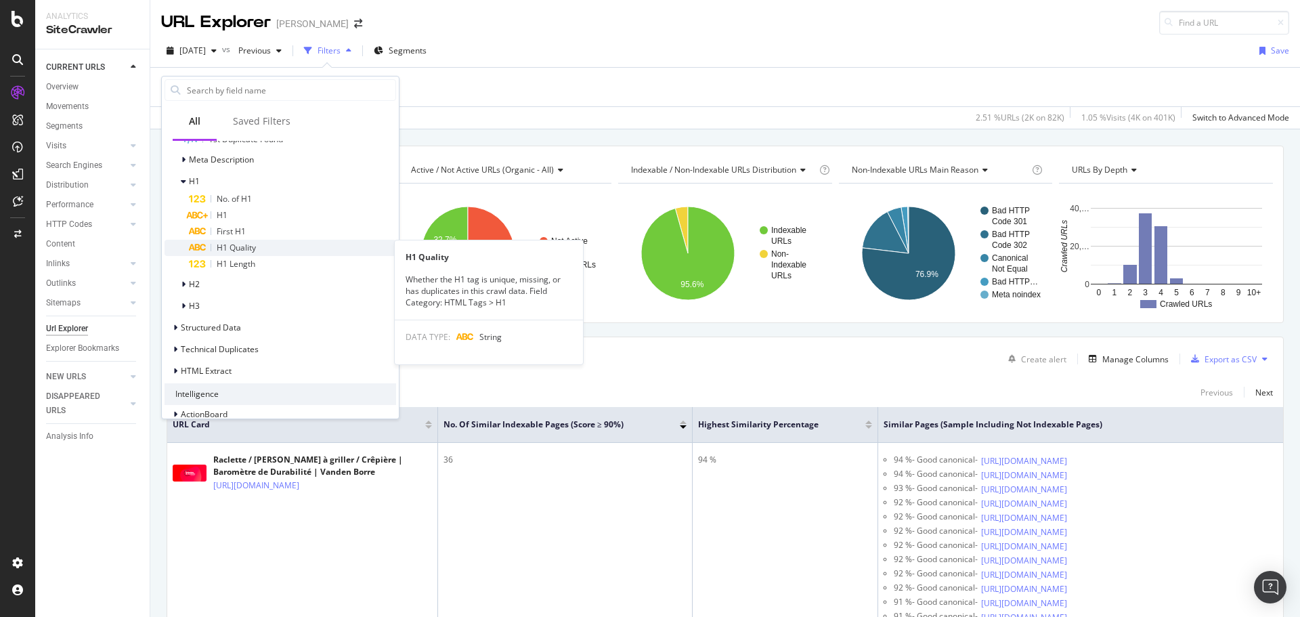
click at [246, 251] on span "H1 Quality" at bounding box center [236, 248] width 39 height 12
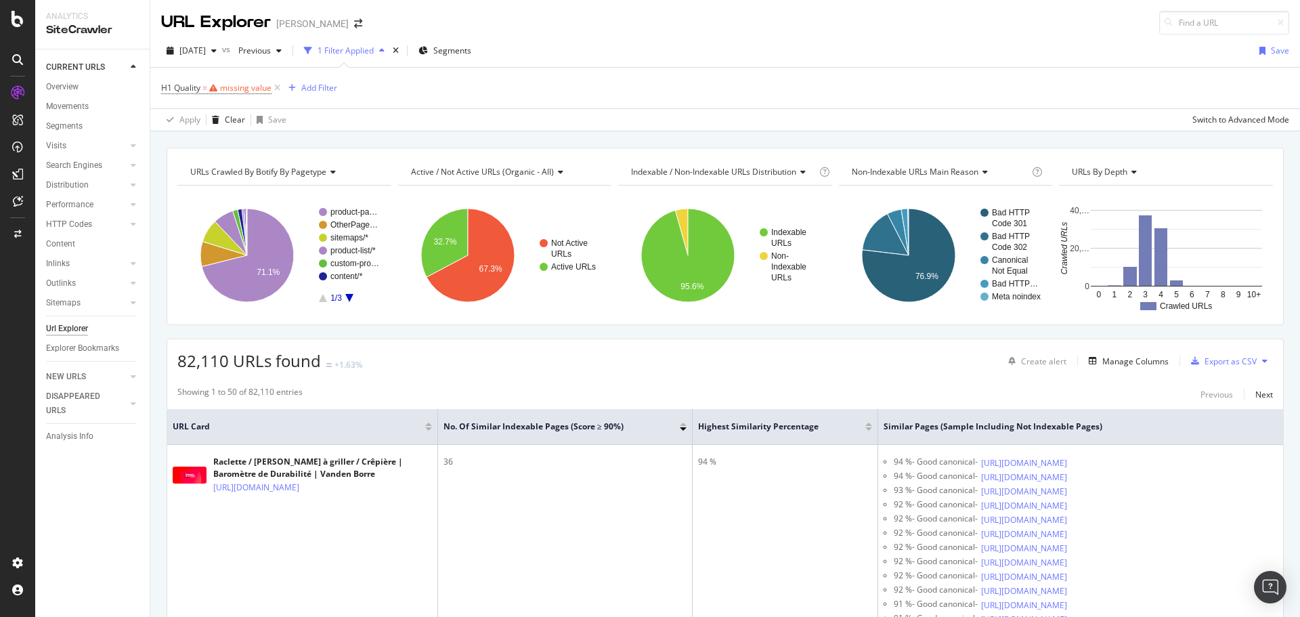
click at [535, 66] on div "[DATE] vs Previous 1 Filter Applied Segments Save" at bounding box center [725, 53] width 1150 height 27
click at [452, 87] on div "H1 Quality = missing value Add Filter" at bounding box center [725, 88] width 1128 height 41
click at [386, 87] on div "H1 Quality = missing value Add Filter" at bounding box center [725, 88] width 1128 height 41
click at [225, 123] on div "Clear" at bounding box center [235, 120] width 20 height 12
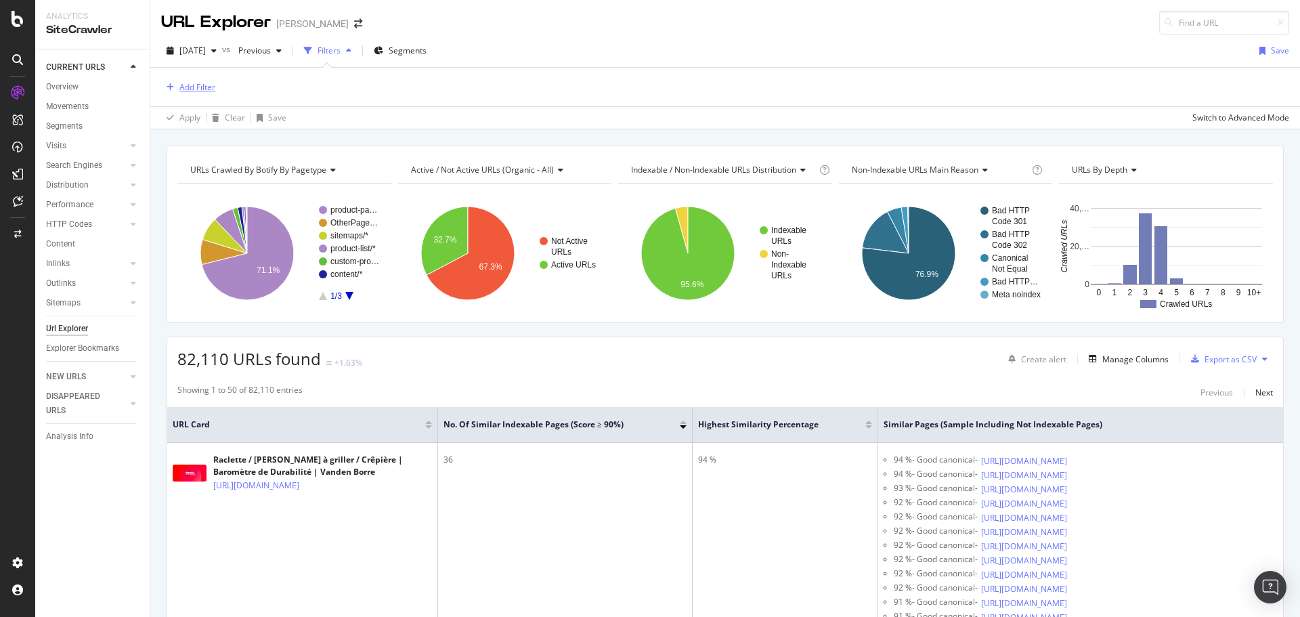
click at [199, 87] on div "Add Filter" at bounding box center [197, 87] width 36 height 12
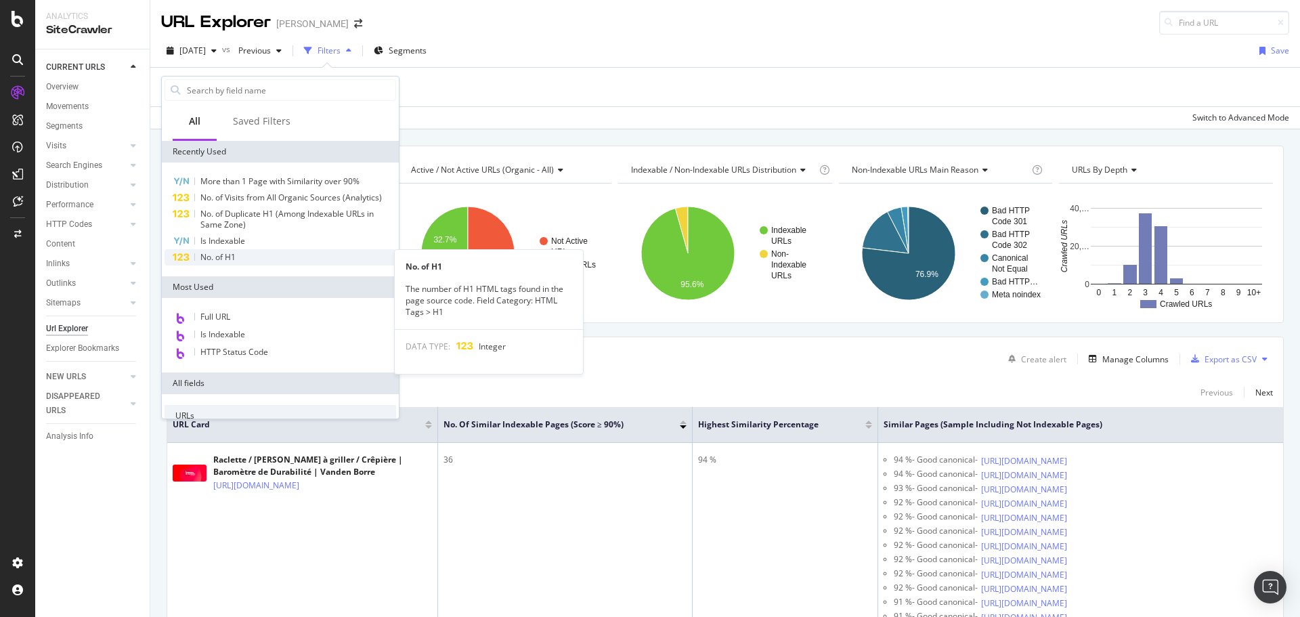
click at [230, 257] on span "No. of H1" at bounding box center [217, 257] width 35 height 12
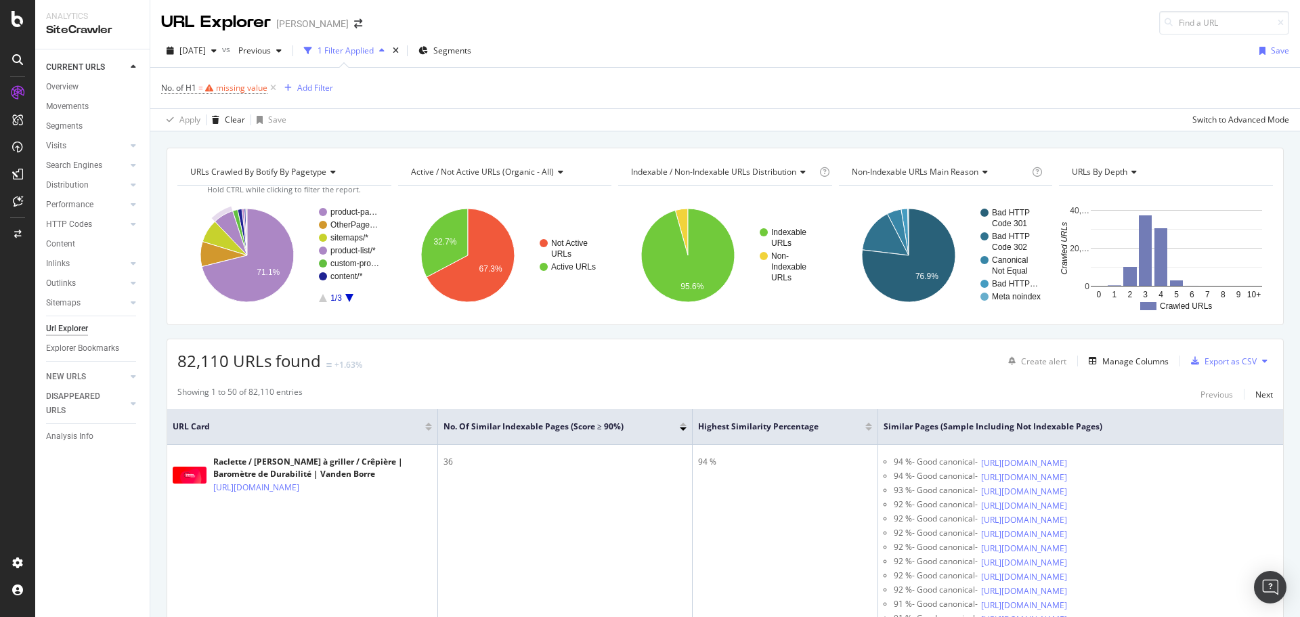
click at [409, 116] on div "Apply Clear Save Switch to Advanced Mode" at bounding box center [725, 119] width 1150 height 22
click at [273, 88] on icon at bounding box center [273, 88] width 12 height 14
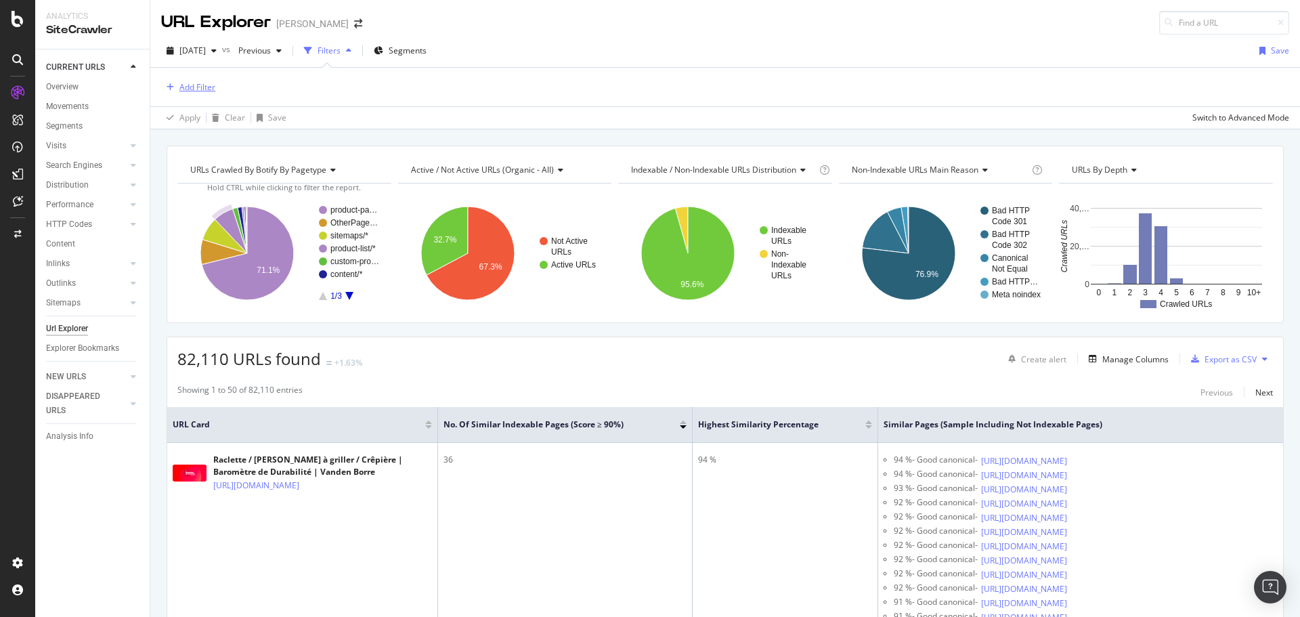
click at [194, 86] on div "Add Filter" at bounding box center [197, 87] width 36 height 12
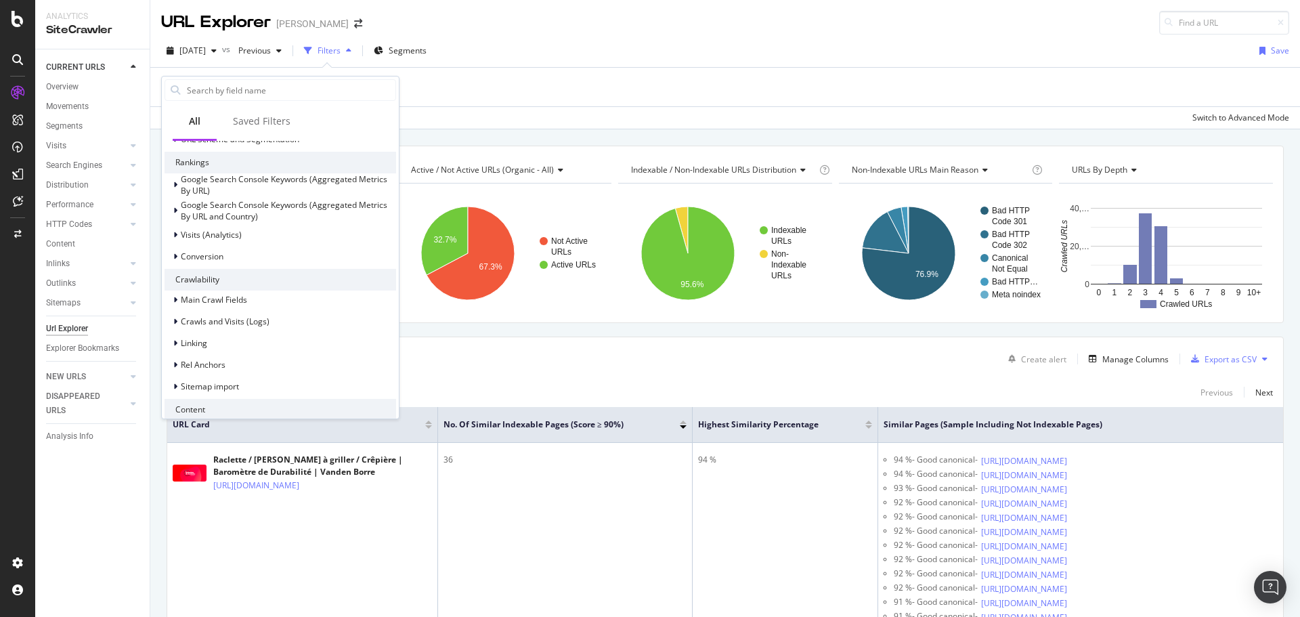
scroll to position [458, 0]
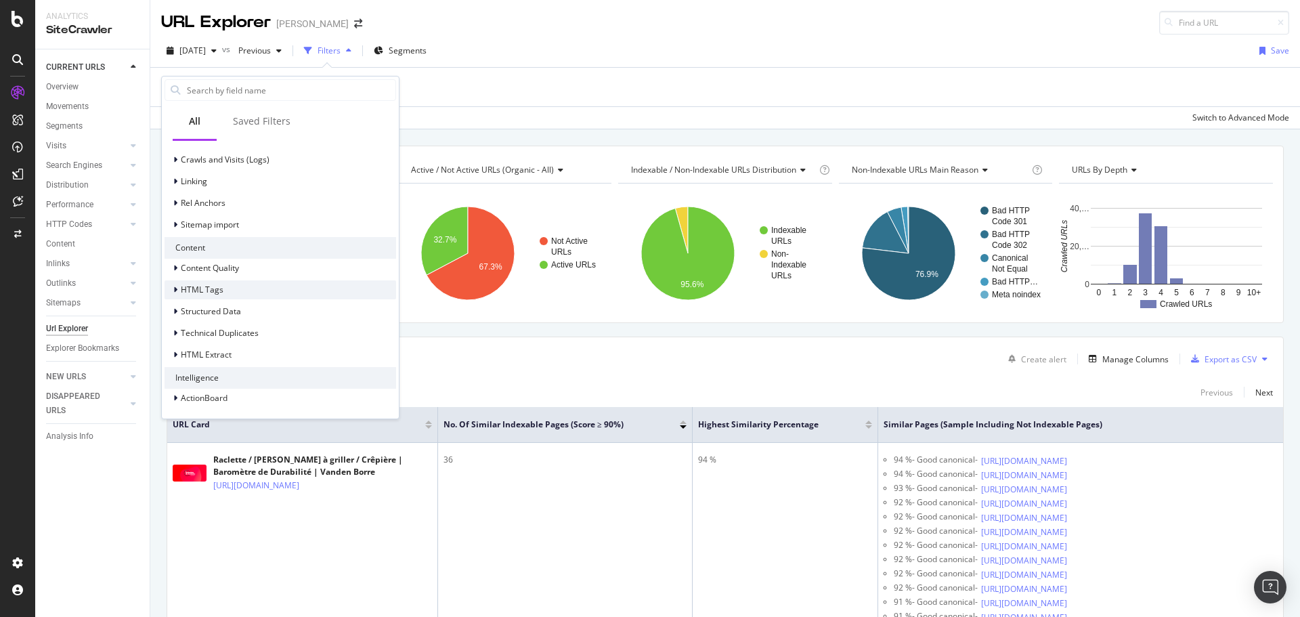
click at [217, 292] on span "HTML Tags" at bounding box center [202, 290] width 43 height 12
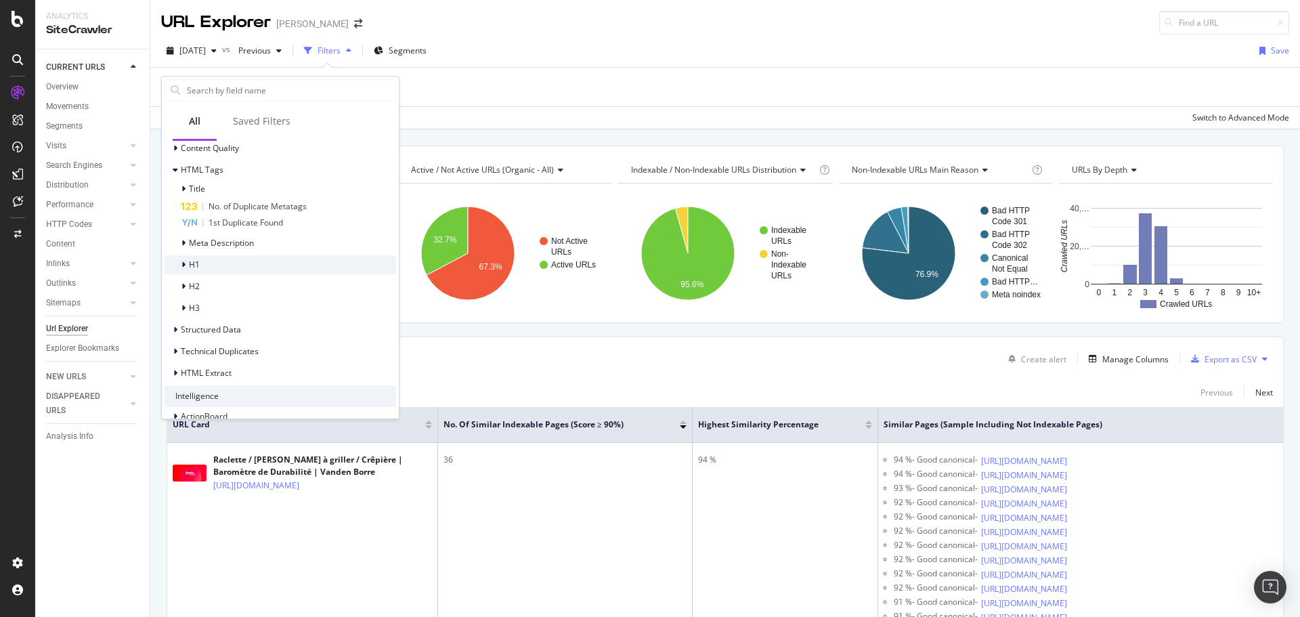
scroll to position [594, 0]
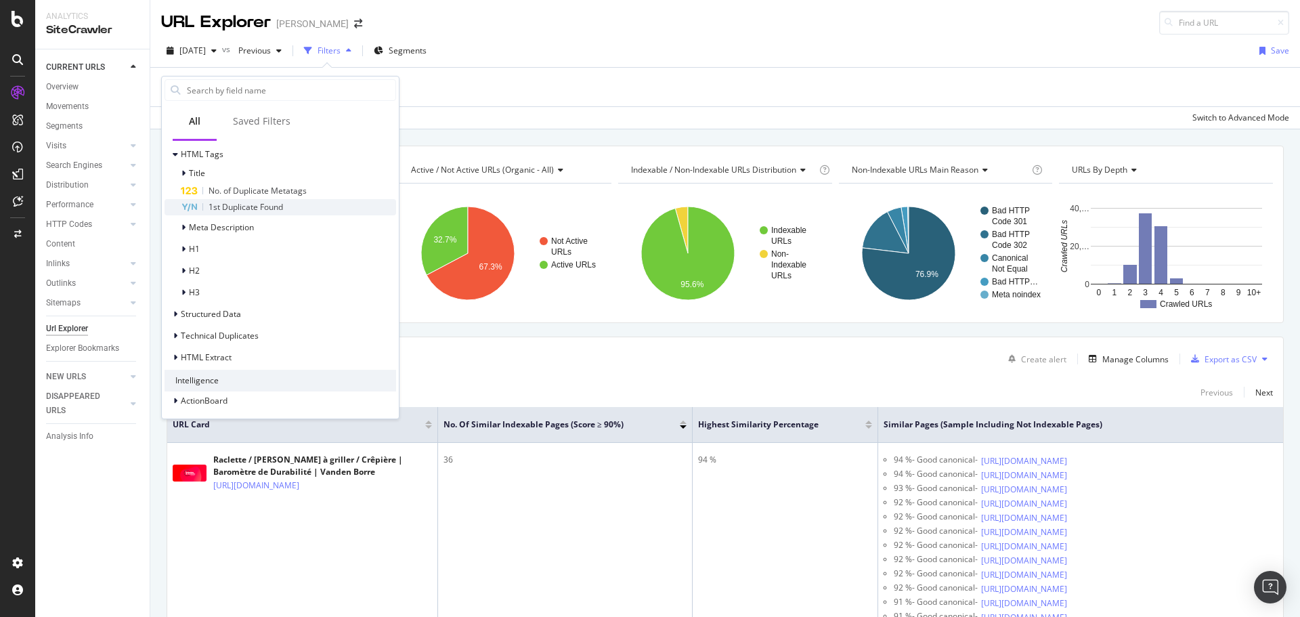
click at [249, 205] on span "1st Duplicate Found" at bounding box center [246, 207] width 74 height 12
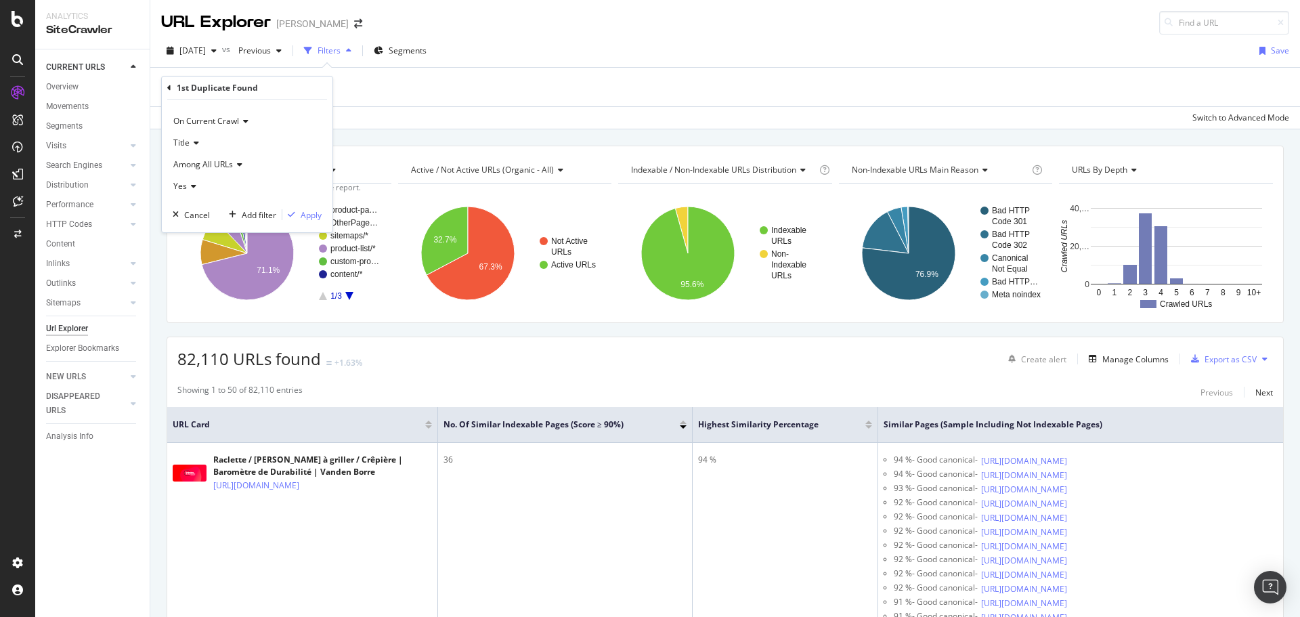
click at [368, 97] on div "Add Filter" at bounding box center [725, 87] width 1128 height 39
click at [198, 83] on div "Add Filter" at bounding box center [197, 87] width 36 height 12
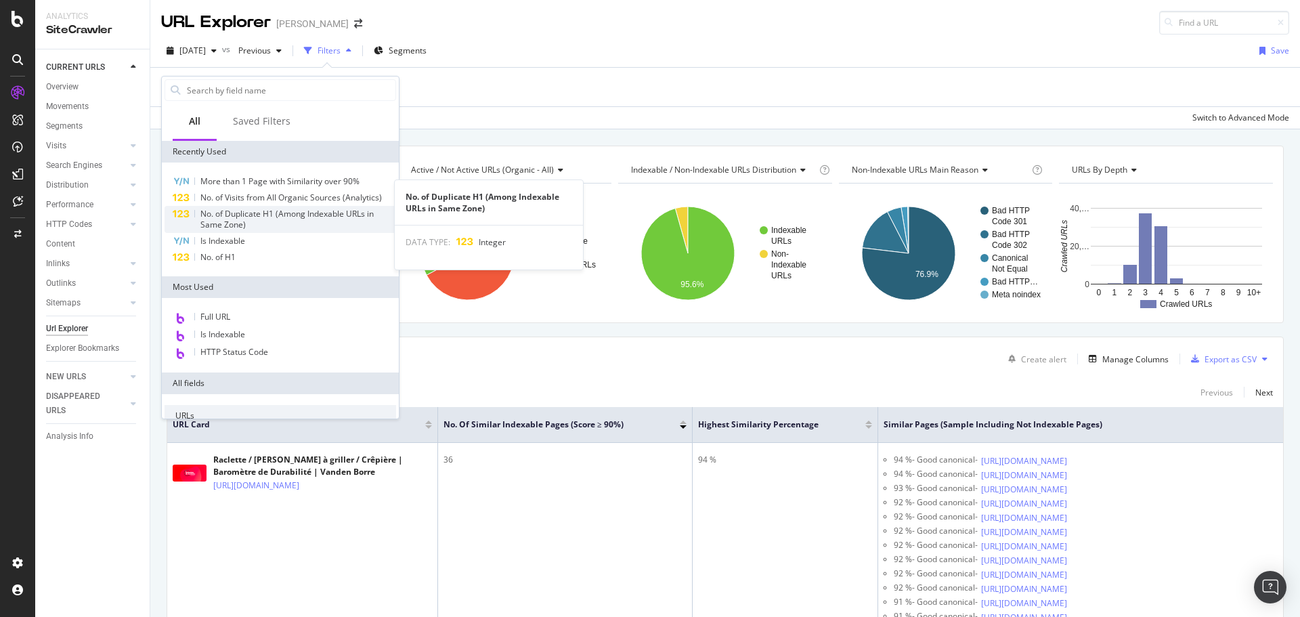
scroll to position [458, 0]
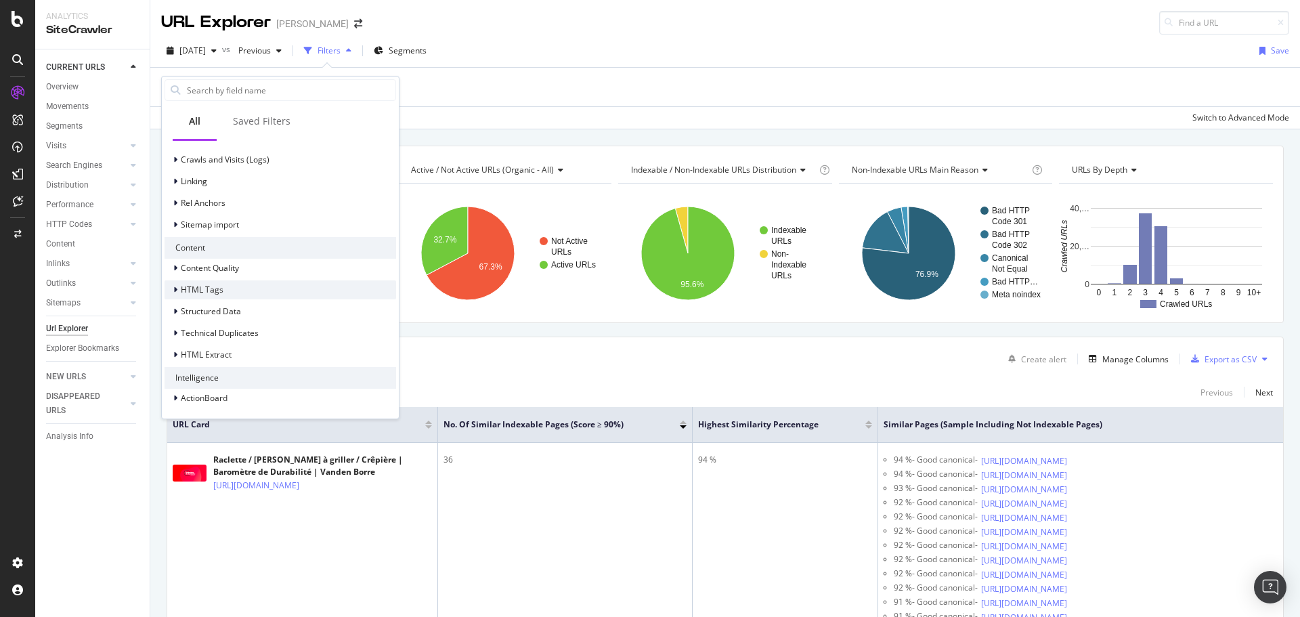
click at [221, 290] on span "HTML Tags" at bounding box center [202, 290] width 43 height 12
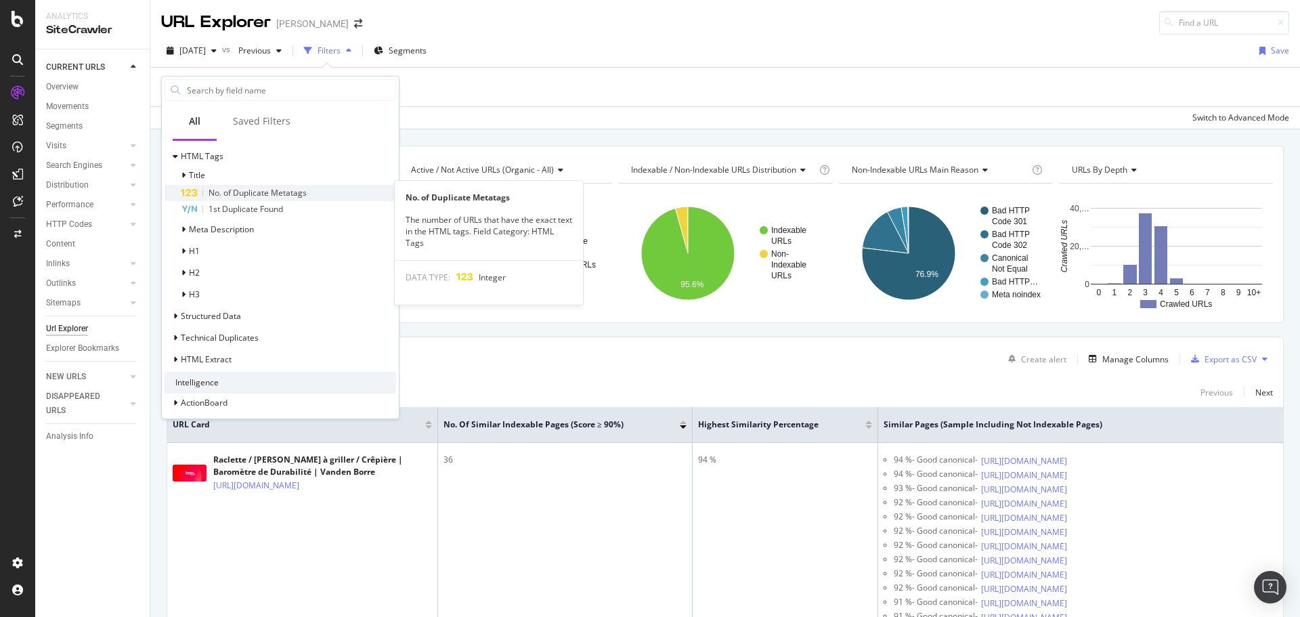
scroll to position [596, 0]
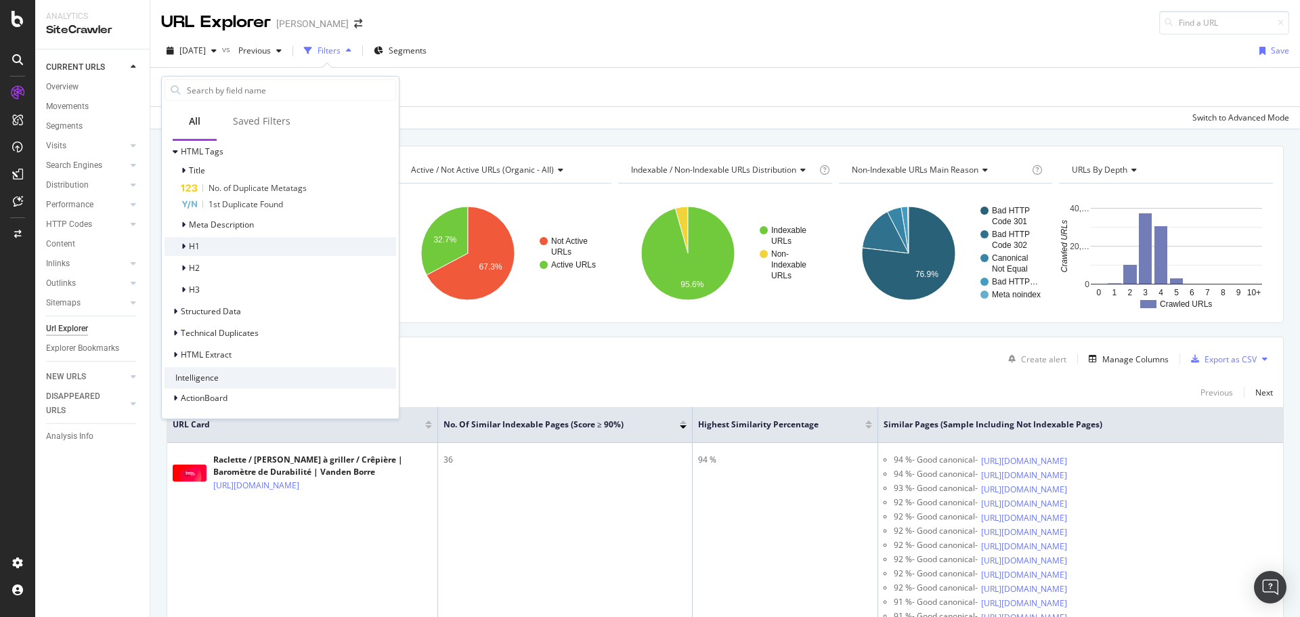
click at [183, 248] on icon at bounding box center [183, 246] width 4 height 8
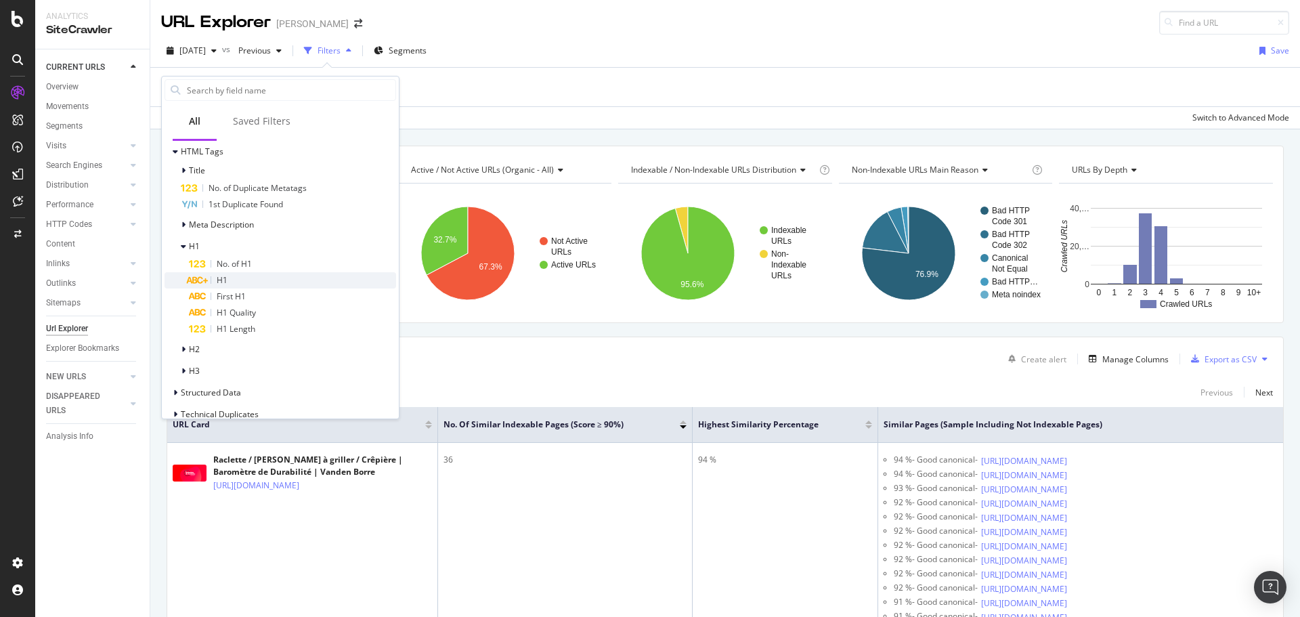
click at [221, 276] on span "H1" at bounding box center [222, 280] width 11 height 12
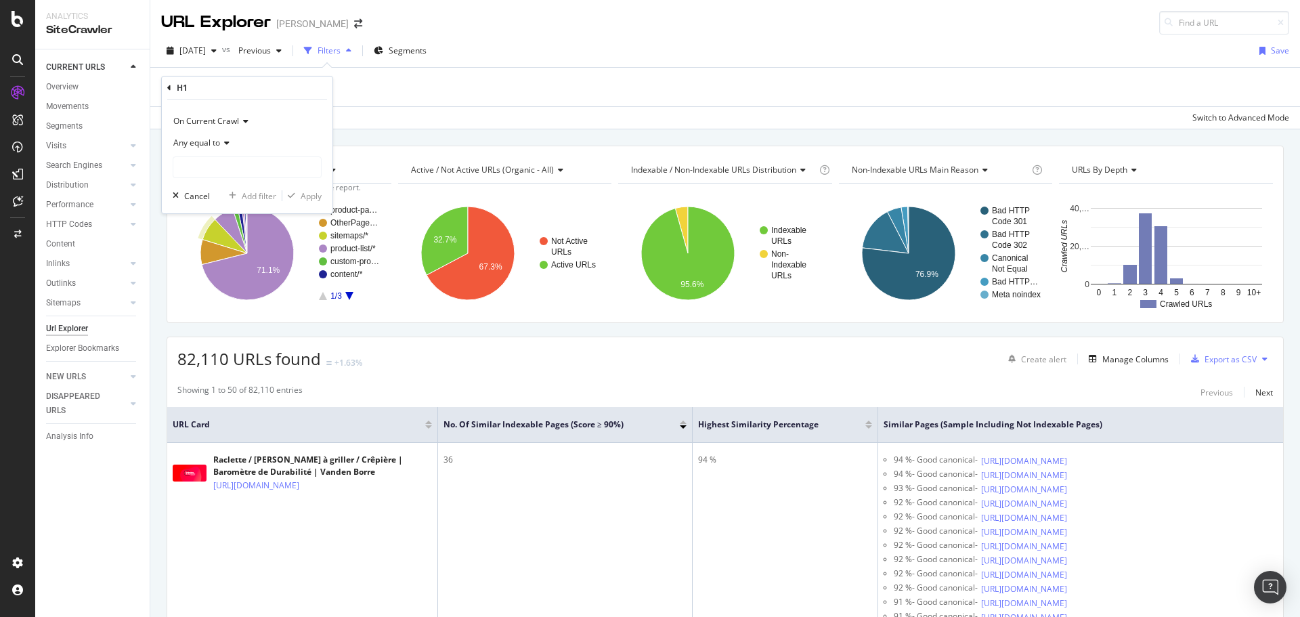
click at [228, 141] on icon at bounding box center [224, 143] width 9 height 8
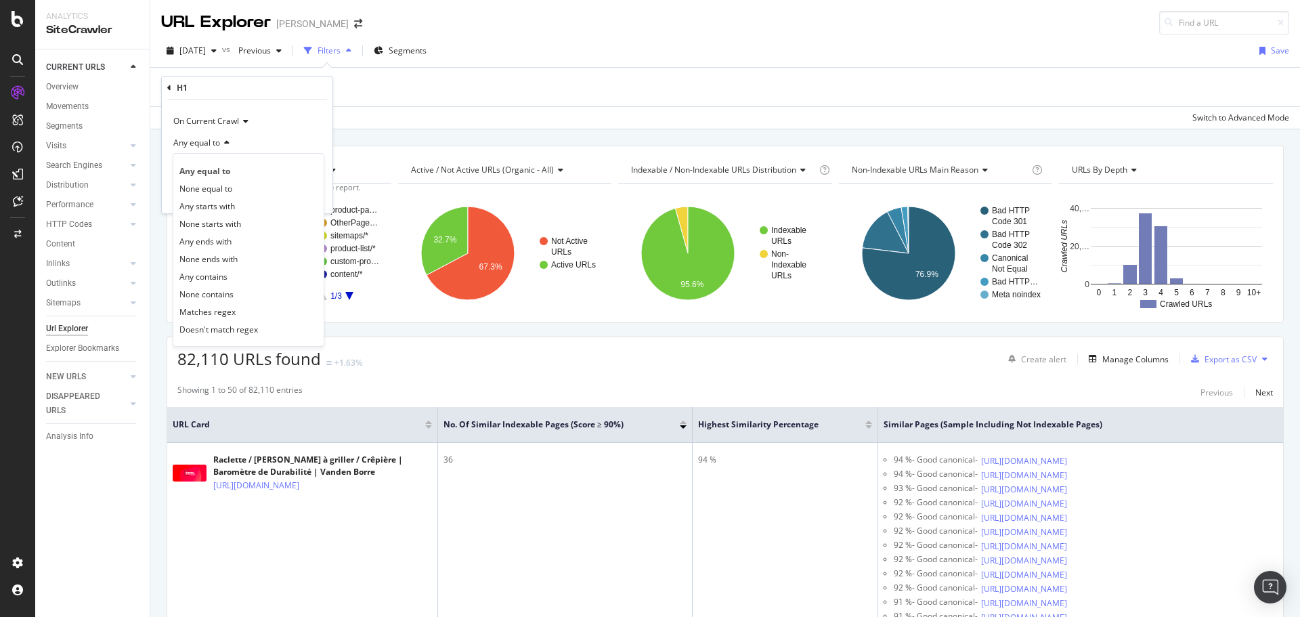
click at [228, 141] on icon at bounding box center [224, 143] width 9 height 8
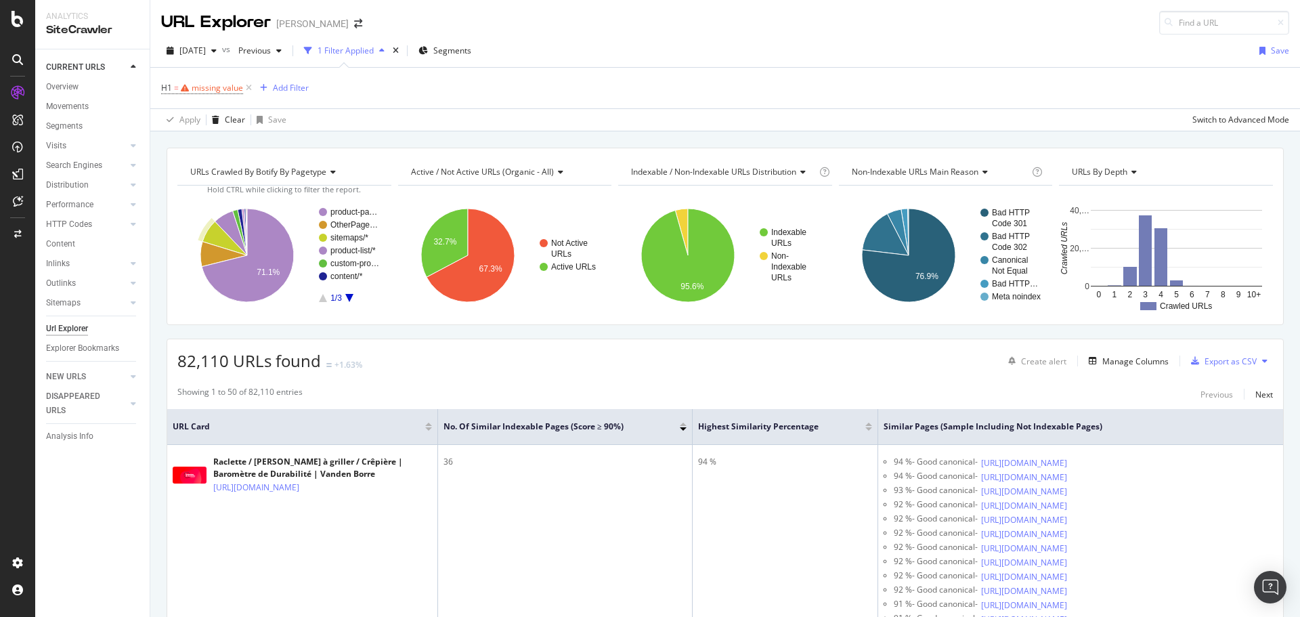
click at [445, 116] on div "Apply Clear Save Switch to Advanced Mode" at bounding box center [725, 119] width 1150 height 22
